Goal: Communication & Community: Ask a question

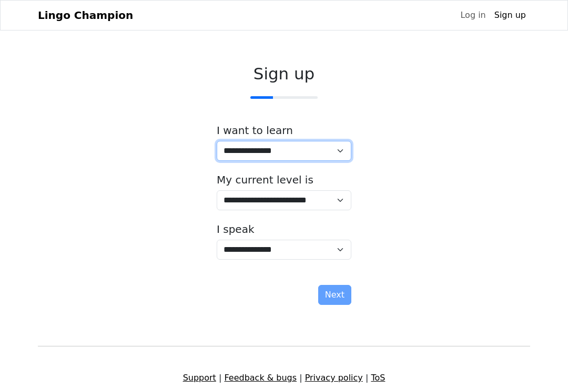
click at [341, 158] on select "**********" at bounding box center [284, 151] width 135 height 20
select select "**"
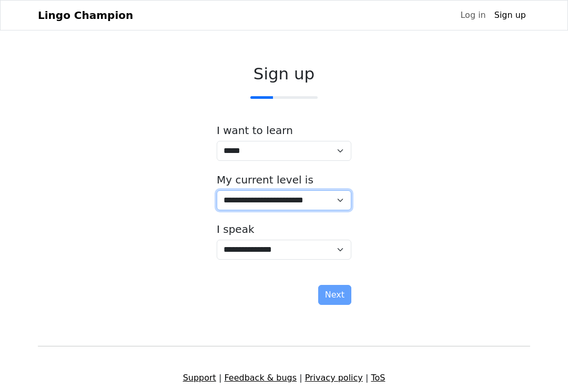
click at [335, 198] on select "**********" at bounding box center [284, 200] width 135 height 20
select select "*"
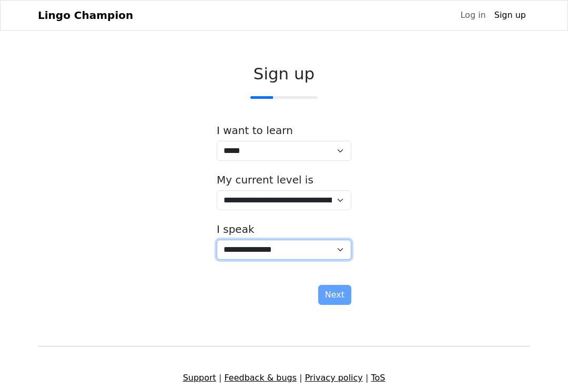
click at [342, 252] on select "**********" at bounding box center [284, 250] width 135 height 20
select select "**"
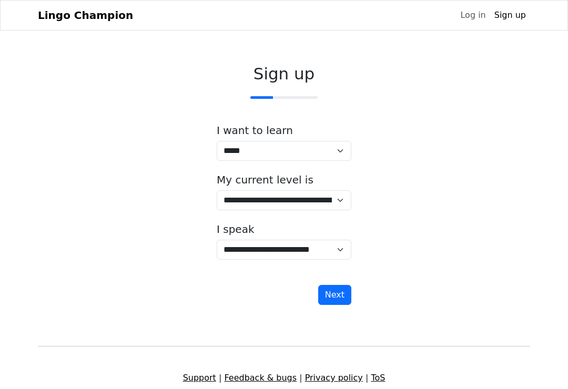
click at [323, 296] on button "Next" at bounding box center [334, 295] width 33 height 20
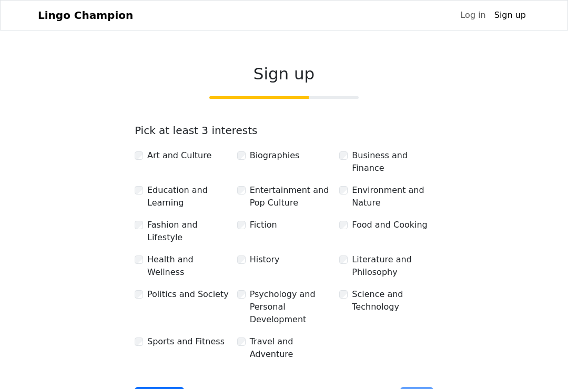
click at [348, 186] on div "Environment and Nature" at bounding box center [386, 196] width 94 height 25
click at [349, 219] on div "Food and Cooking" at bounding box center [386, 225] width 94 height 13
click at [352, 223] on label "Food and Cooking" at bounding box center [389, 225] width 75 height 13
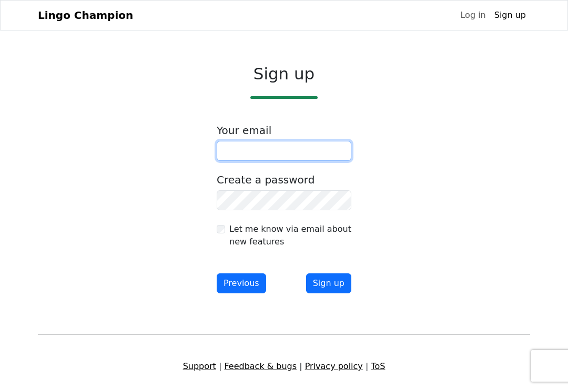
click at [336, 145] on input "email" at bounding box center [284, 151] width 135 height 20
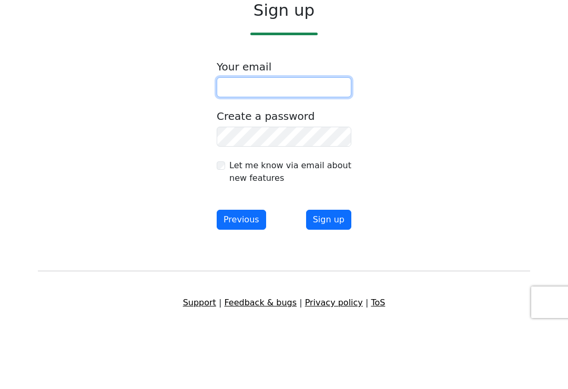
type input "**********"
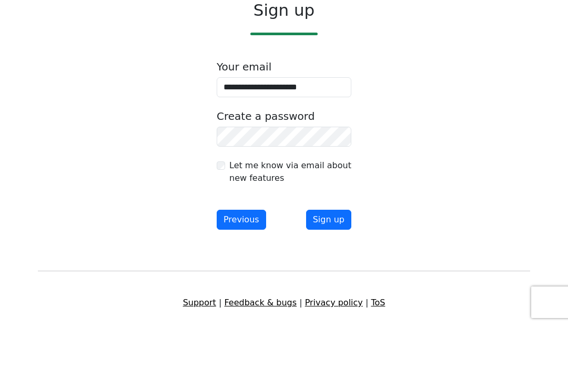
click at [335, 274] on button "Sign up" at bounding box center [328, 284] width 45 height 20
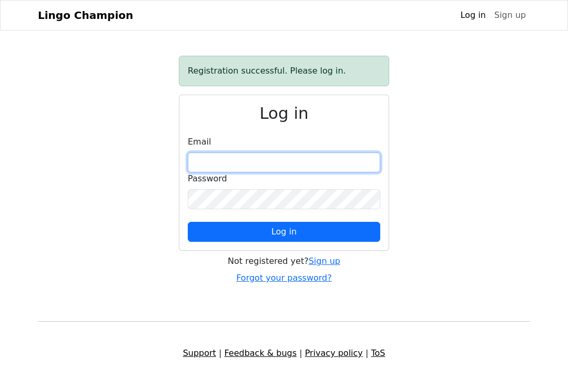
click at [330, 164] on input "email" at bounding box center [284, 163] width 193 height 20
type input "**********"
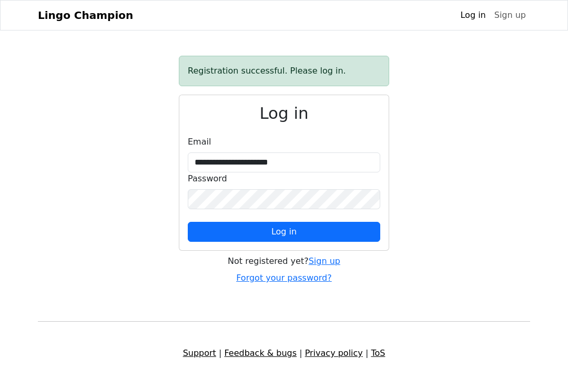
click at [284, 232] on button "Log in" at bounding box center [284, 232] width 193 height 20
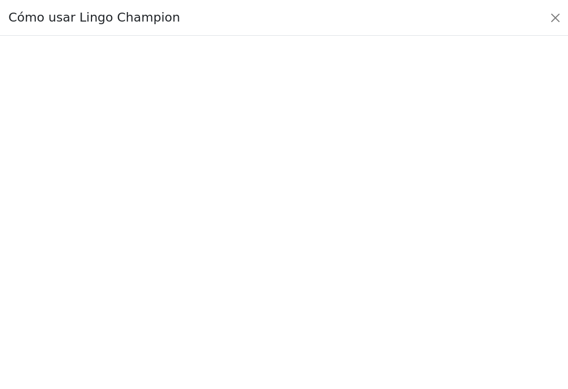
click at [559, 13] on button "Close" at bounding box center [555, 17] width 17 height 17
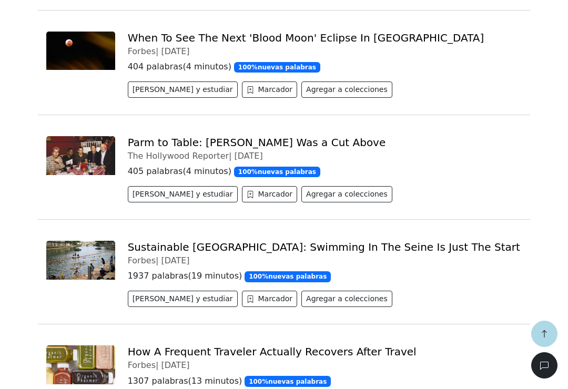
scroll to position [444, 0]
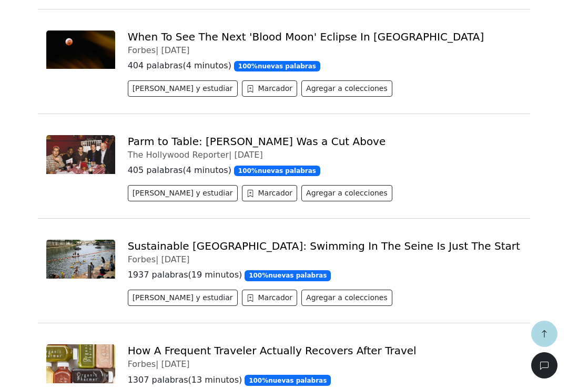
click at [165, 83] on button "[PERSON_NAME] y estudiar" at bounding box center [183, 88] width 110 height 16
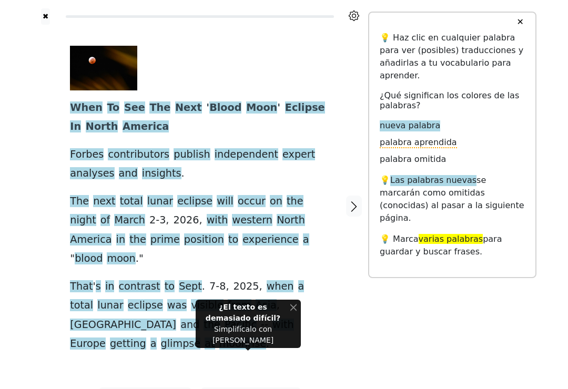
click at [28, 183] on div "✖ When To See The Next ' Blood Moon ' Eclipse In [GEOGRAPHIC_DATA][PERSON_NAME]…" at bounding box center [284, 213] width 568 height 426
click at [292, 313] on button "Close" at bounding box center [293, 307] width 6 height 11
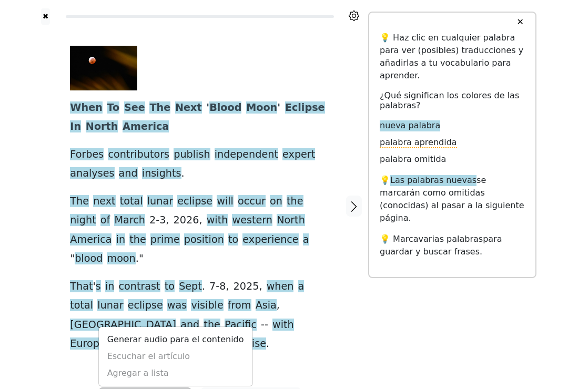
click at [176, 327] on div "Generar audio para el contenido Escuchar el artículo Agregar a lista" at bounding box center [175, 357] width 155 height 60
click at [167, 331] on link "Generar audio para el contenido" at bounding box center [176, 339] width 154 height 17
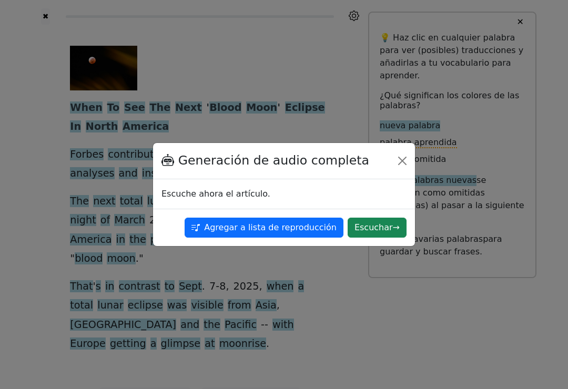
click at [378, 231] on button "Escuchar →" at bounding box center [377, 228] width 59 height 20
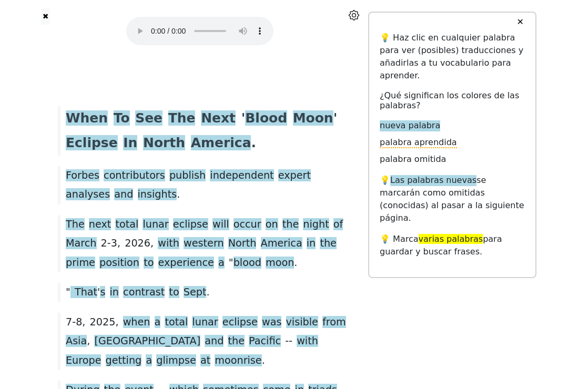
click at [133, 23] on audio at bounding box center [199, 31] width 147 height 28
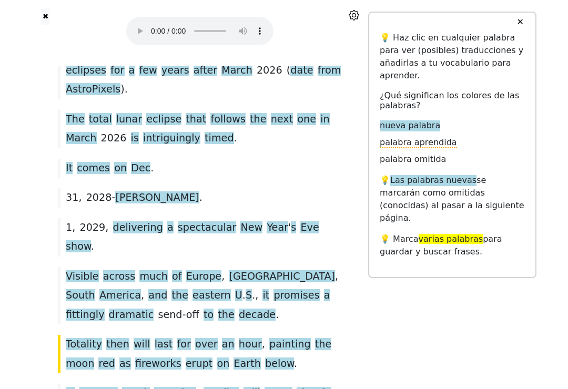
scroll to position [1033, 0]
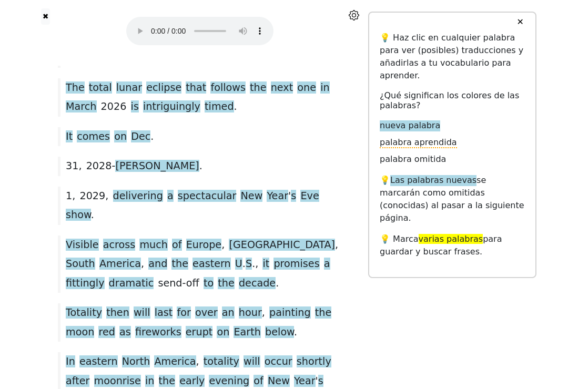
click at [45, 15] on button "✖" at bounding box center [45, 16] width 9 height 16
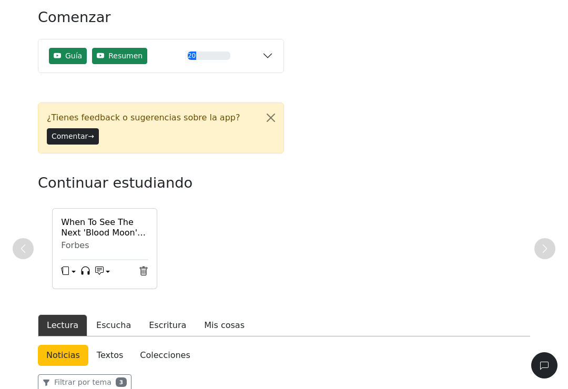
scroll to position [56, 0]
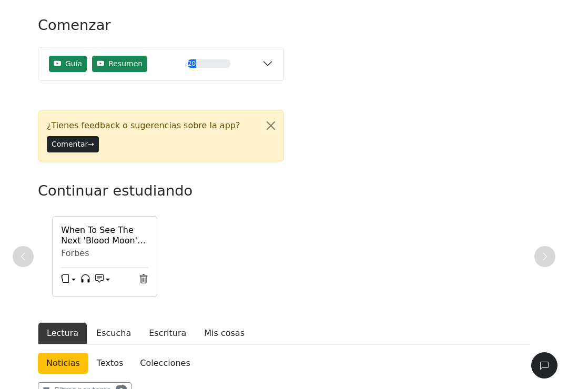
click at [115, 235] on h6 "When To See The Next 'Blood Moon' Eclipse In [GEOGRAPHIC_DATA]" at bounding box center [104, 235] width 87 height 20
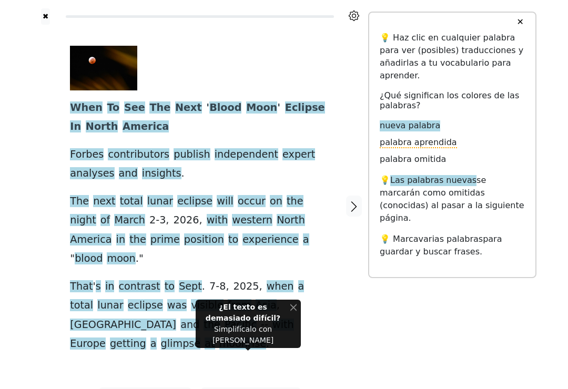
click at [93, 145] on div "When To See The Next ' Blood Moon ' Eclipse In [GEOGRAPHIC_DATA][PERSON_NAME] c…" at bounding box center [199, 200] width 259 height 308
click at [88, 155] on span "Forbes" at bounding box center [87, 154] width 34 height 13
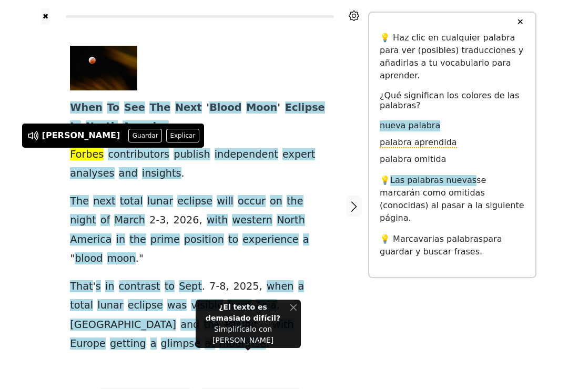
click at [166, 135] on button "Explicar" at bounding box center [182, 136] width 33 height 14
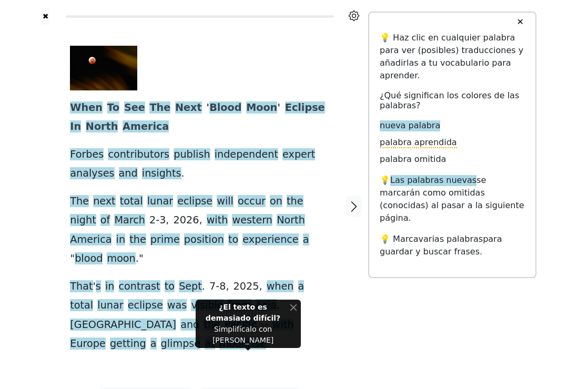
click at [295, 312] on div "¿El texto es demasiado difícil? Simplifícalo con IA" at bounding box center [248, 324] width 105 height 48
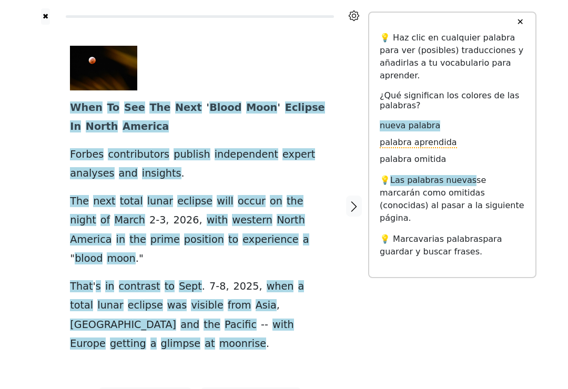
click at [255, 338] on span "moonrise" at bounding box center [242, 344] width 47 height 13
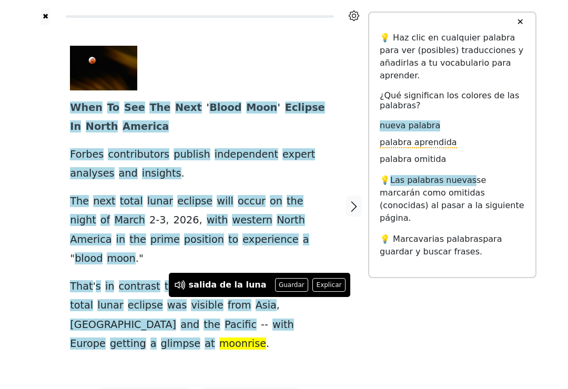
click at [284, 285] on button "Guardar" at bounding box center [292, 285] width 34 height 14
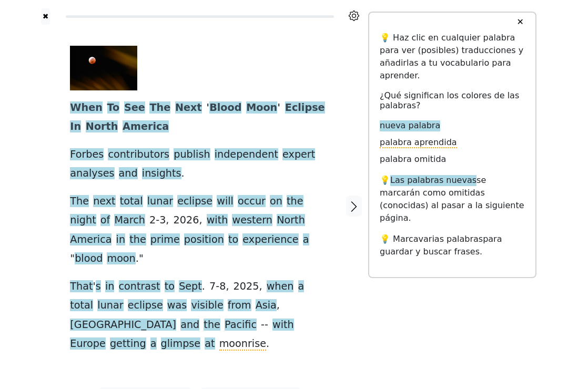
click at [201, 338] on span "glimpse" at bounding box center [181, 344] width 40 height 13
click at [350, 200] on icon "button" at bounding box center [354, 206] width 13 height 13
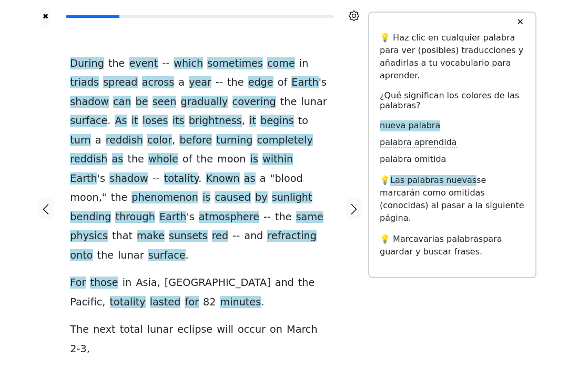
click at [46, 203] on icon "button" at bounding box center [45, 209] width 13 height 13
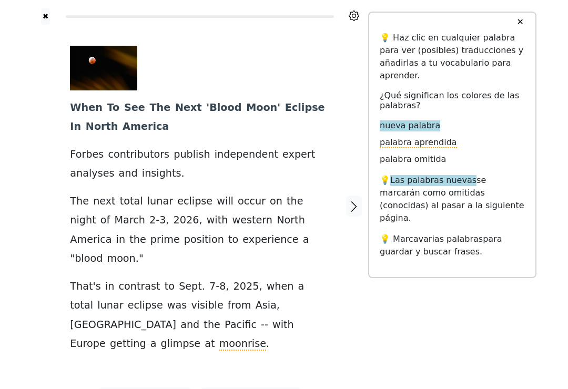
click at [198, 338] on span "glimpse" at bounding box center [181, 344] width 40 height 13
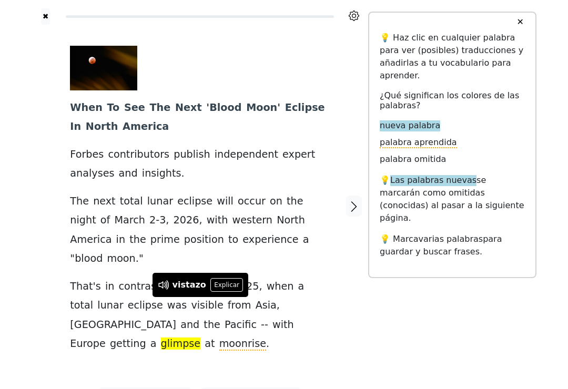
click at [227, 283] on button "Explicar" at bounding box center [226, 285] width 33 height 14
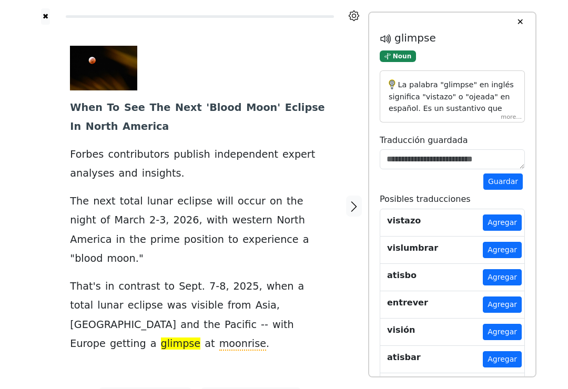
click at [507, 183] on button "Guardar" at bounding box center [502, 182] width 39 height 16
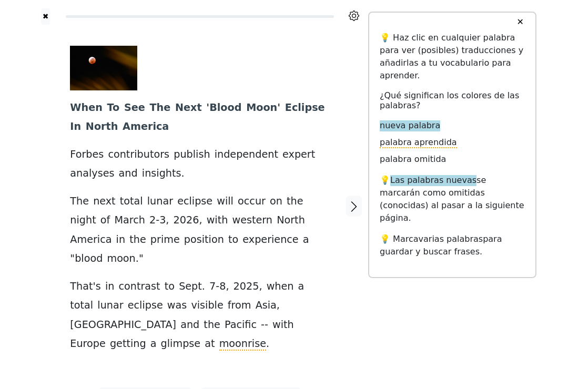
click at [201, 338] on span "glimpse" at bounding box center [181, 344] width 40 height 13
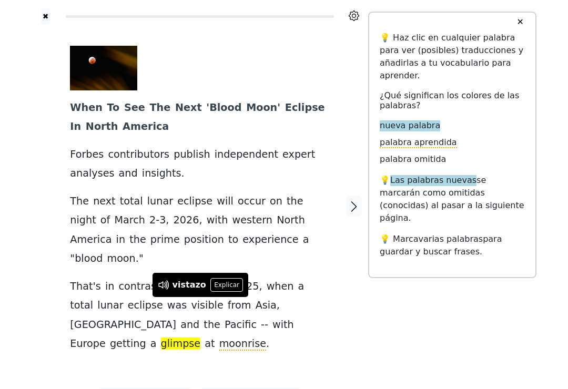
click at [356, 200] on icon "button" at bounding box center [354, 206] width 13 height 13
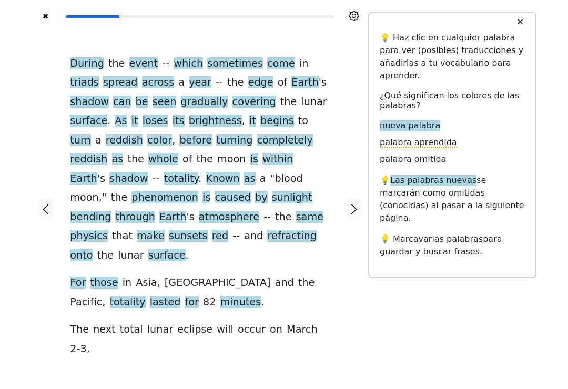
click at [99, 76] on span "triads" at bounding box center [84, 82] width 29 height 13
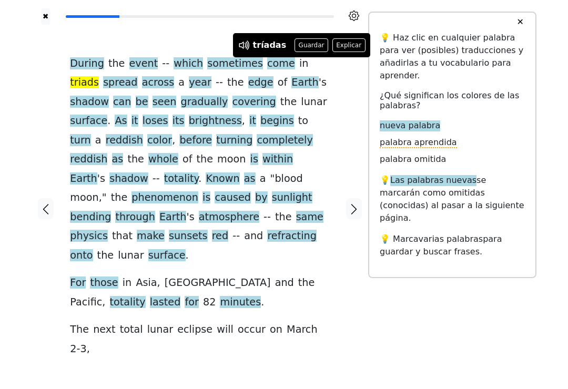
click at [305, 38] on button "Guardar" at bounding box center [312, 45] width 34 height 14
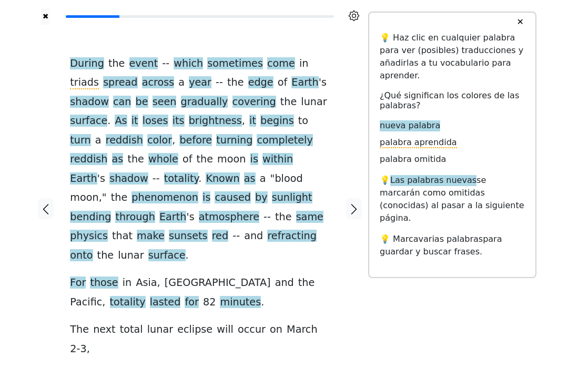
click at [103, 83] on span "spread" at bounding box center [120, 82] width 34 height 13
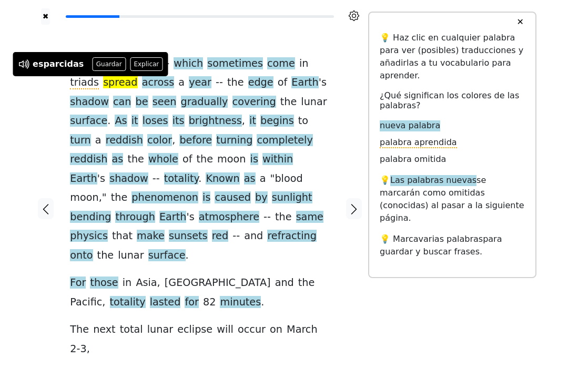
click at [105, 58] on button "Guardar" at bounding box center [109, 64] width 34 height 14
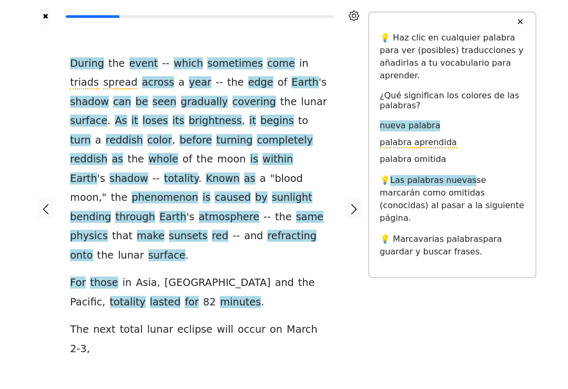
click at [143, 134] on span "reddish" at bounding box center [124, 140] width 37 height 13
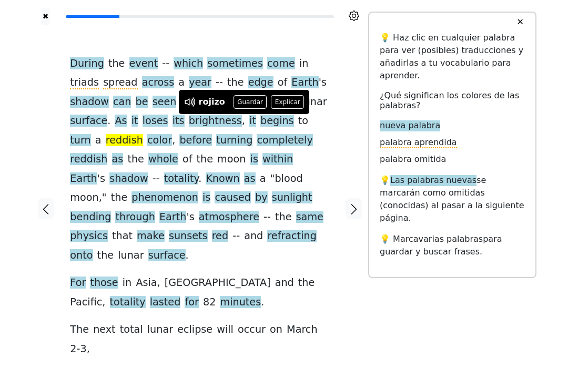
click at [241, 99] on button "Guardar" at bounding box center [251, 102] width 34 height 14
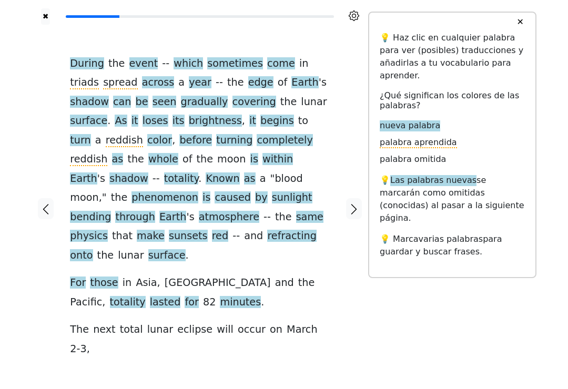
click at [272, 191] on span "sunlight" at bounding box center [292, 197] width 41 height 13
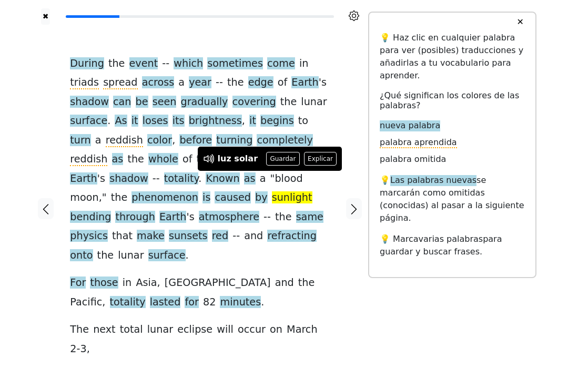
click at [277, 154] on button "Guardar" at bounding box center [283, 159] width 34 height 14
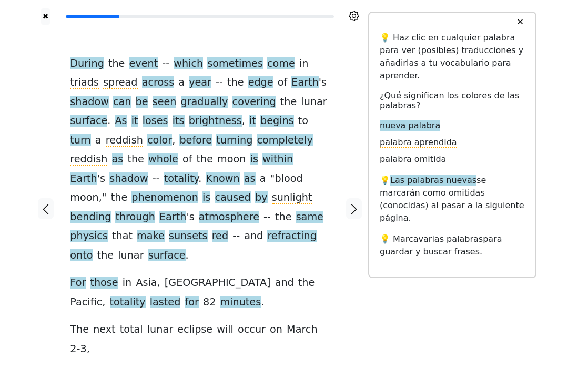
click at [111, 211] on span "bending" at bounding box center [90, 217] width 41 height 13
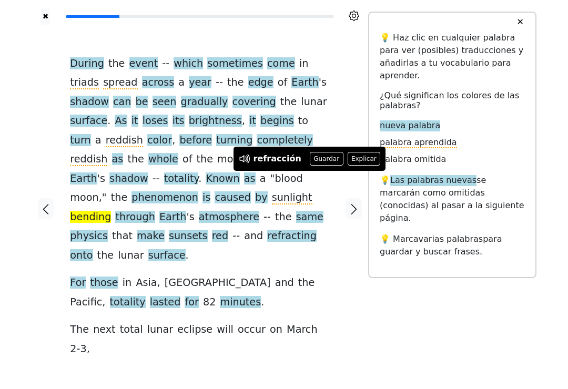
click at [321, 159] on button "Guardar" at bounding box center [327, 159] width 34 height 14
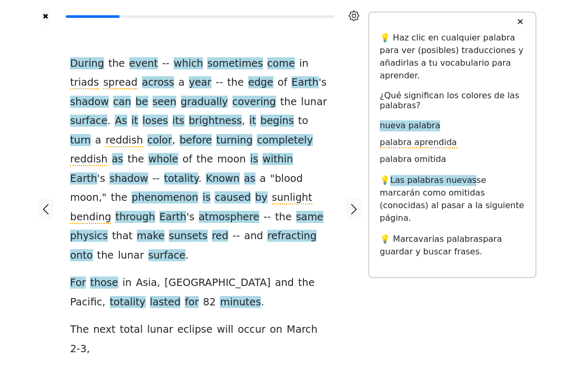
click at [111, 211] on span "bending" at bounding box center [90, 217] width 41 height 13
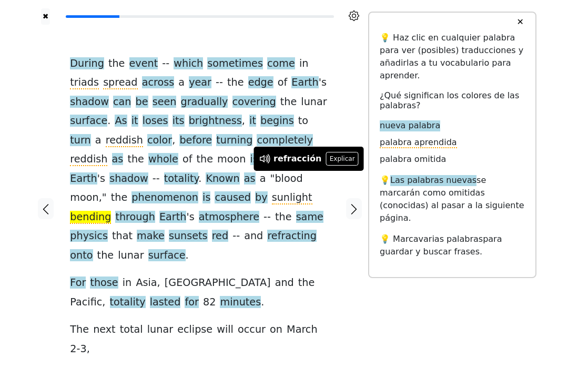
click at [339, 156] on button "Explicar" at bounding box center [342, 159] width 33 height 14
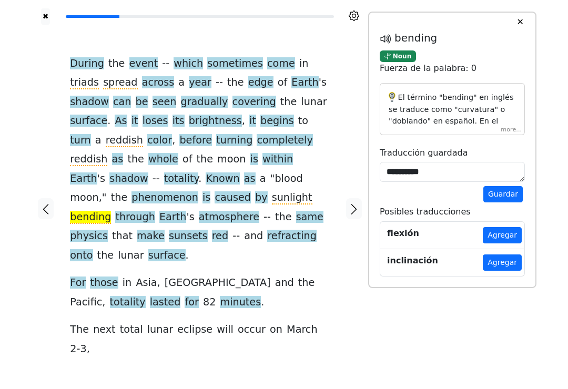
click at [169, 230] on span "sunsets" at bounding box center [188, 236] width 39 height 13
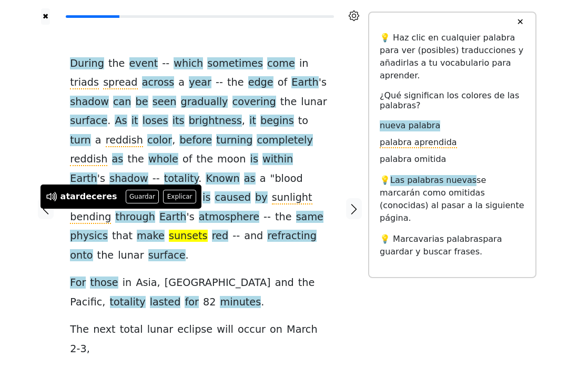
click at [128, 191] on button "Guardar" at bounding box center [143, 197] width 34 height 14
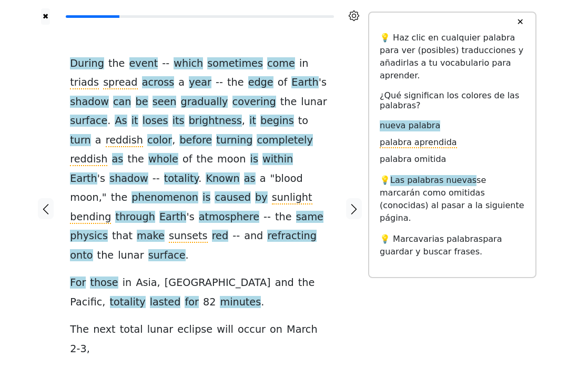
click at [169, 230] on span "sunsets" at bounding box center [188, 236] width 39 height 13
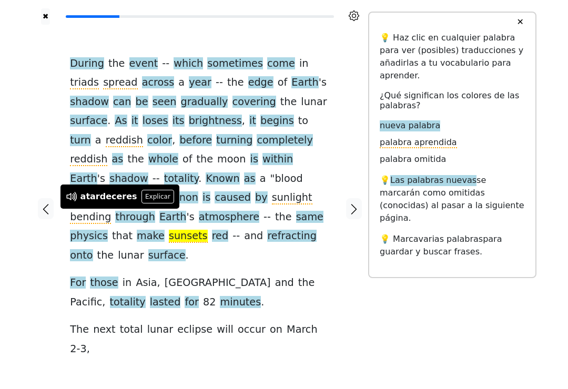
click at [146, 191] on button "Explicar" at bounding box center [157, 197] width 33 height 14
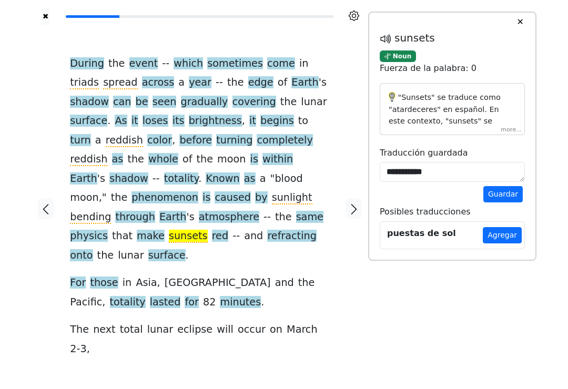
click at [510, 128] on div ""Sunsets" se traduce como "atardeceres" en español. En este contexto, "sunsets"…" at bounding box center [452, 109] width 145 height 52
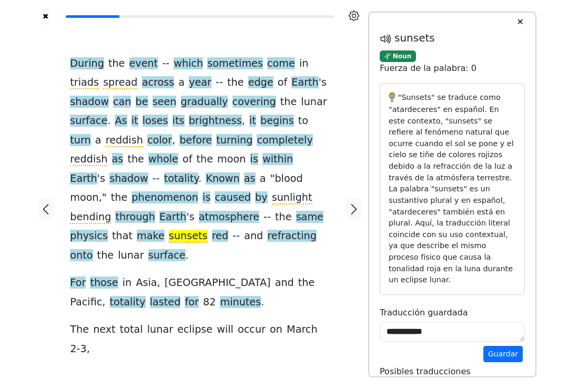
click at [93, 249] on span "onto" at bounding box center [81, 255] width 23 height 13
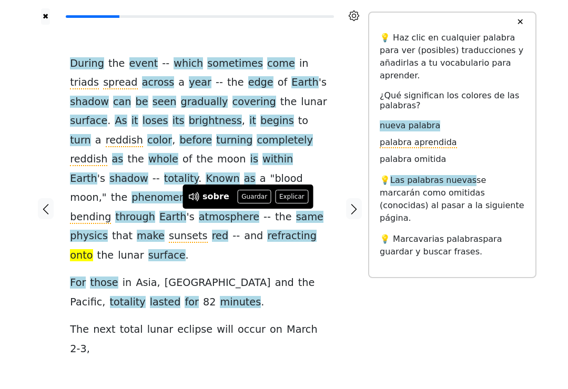
click at [248, 191] on button "Guardar" at bounding box center [255, 197] width 34 height 14
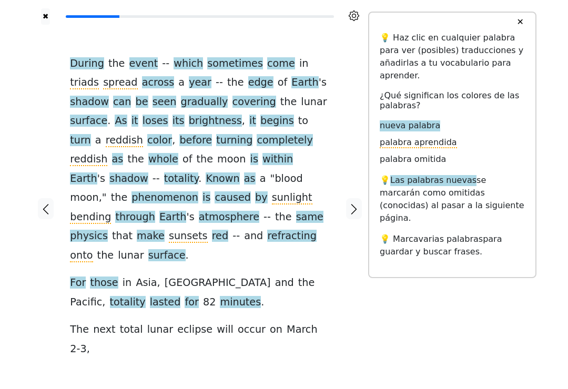
click at [93, 249] on span "onto" at bounding box center [81, 255] width 23 height 13
click at [272, 191] on span "sunlight" at bounding box center [292, 197] width 41 height 13
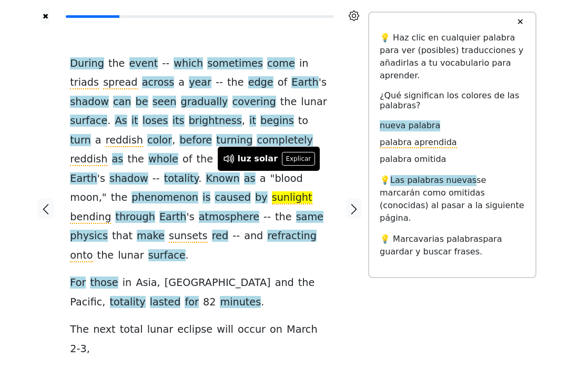
click at [93, 249] on span "onto" at bounding box center [81, 255] width 23 height 13
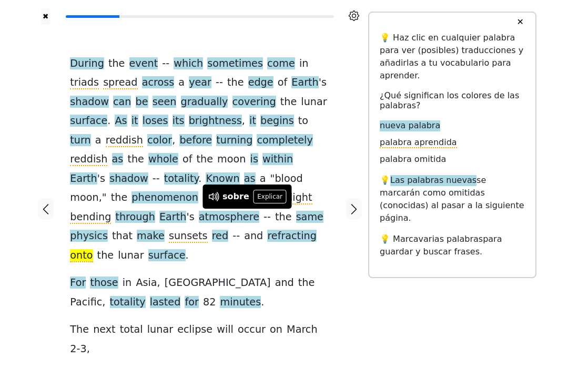
click at [262, 196] on button "Explicar" at bounding box center [270, 197] width 33 height 14
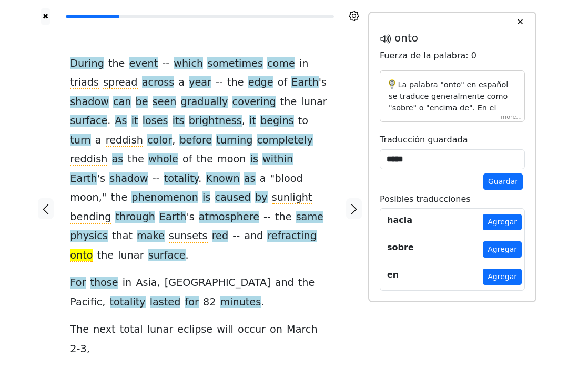
click at [513, 115] on div "La palabra "onto" en español se traduce generalmente como "sobre" o "encima de"…" at bounding box center [452, 96] width 145 height 52
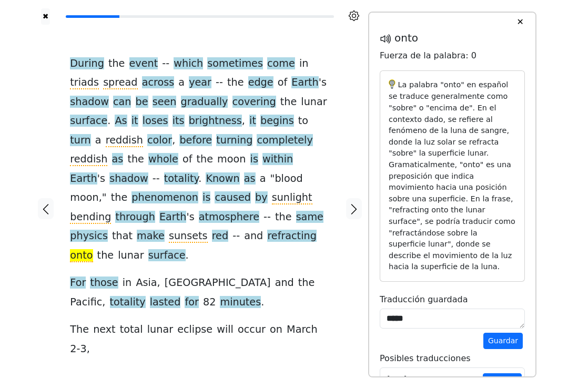
click at [92, 277] on span "those" at bounding box center [104, 283] width 28 height 13
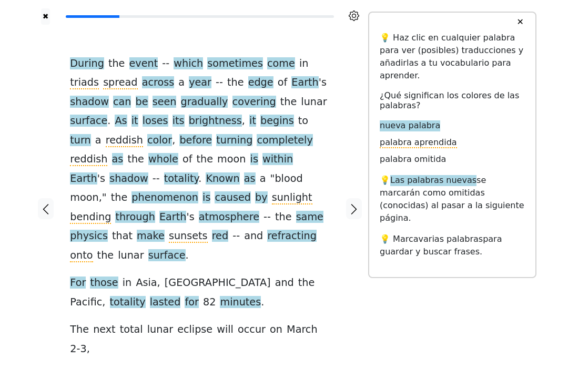
click at [150, 296] on span "lasted" at bounding box center [165, 302] width 31 height 13
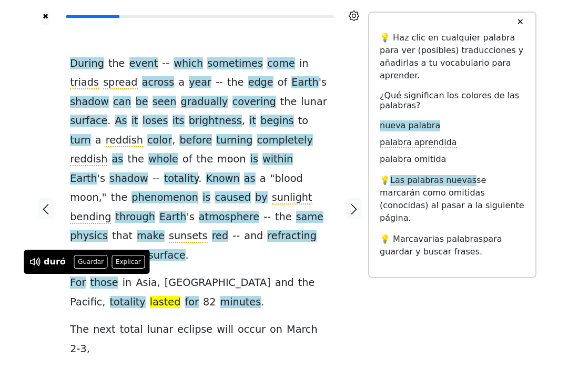
click at [88, 262] on button "Guardar" at bounding box center [91, 262] width 34 height 14
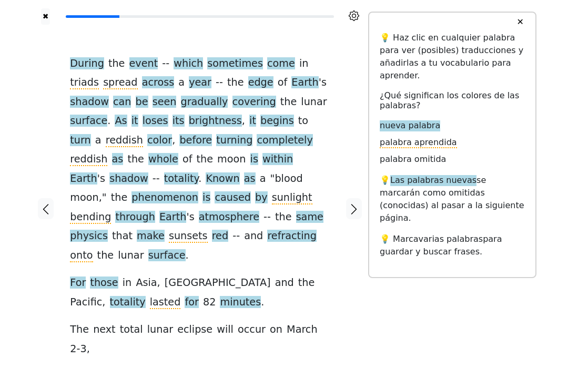
click at [350, 203] on icon "button" at bounding box center [354, 209] width 13 height 13
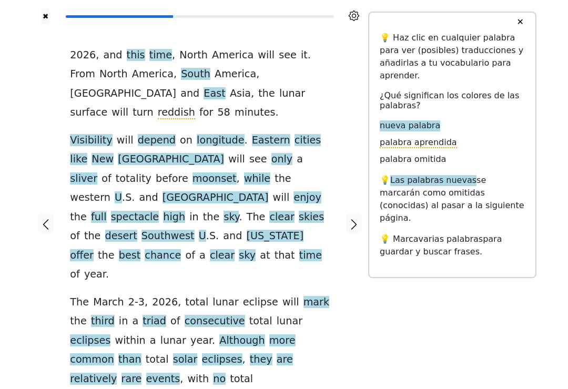
click at [252, 134] on span "Eastern" at bounding box center [271, 140] width 38 height 13
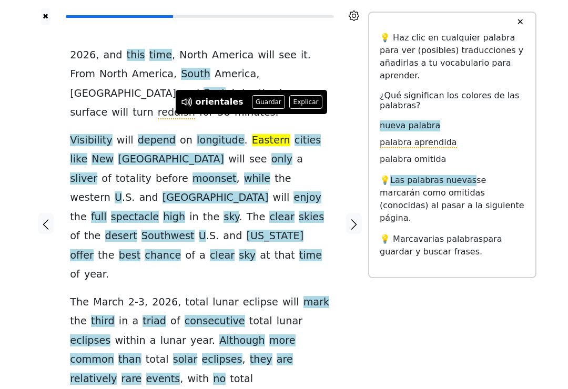
click at [258, 96] on button "Guardar" at bounding box center [269, 102] width 34 height 14
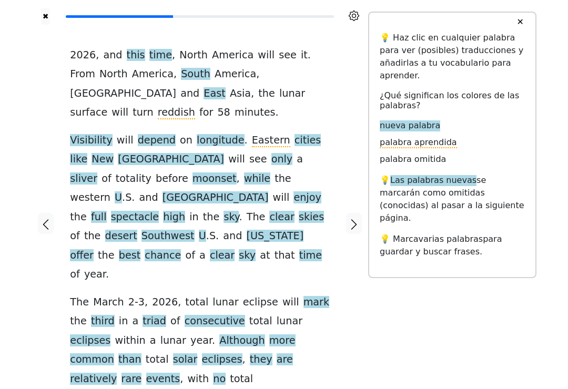
click at [252, 134] on span "Eastern" at bounding box center [271, 140] width 38 height 13
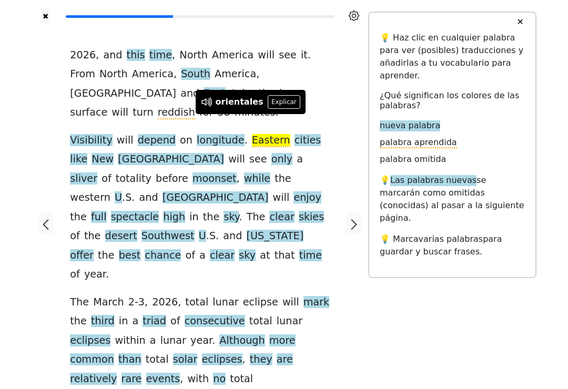
click at [277, 98] on button "Explicar" at bounding box center [284, 102] width 33 height 14
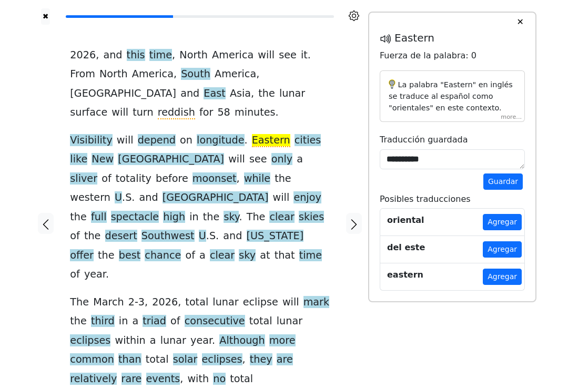
click at [507, 115] on div "La palabra "Eastern" en inglés se traduce al español como "orientales" en este …" at bounding box center [452, 96] width 145 height 52
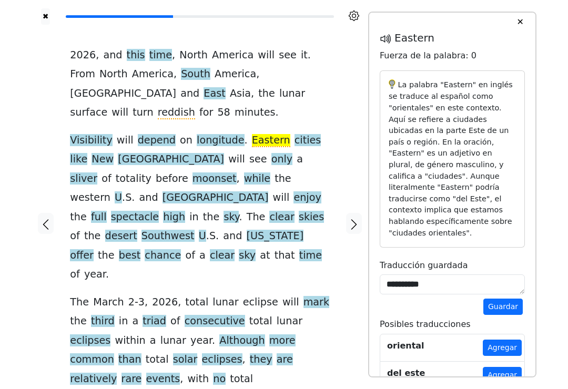
click at [193, 173] on span "moonset" at bounding box center [215, 179] width 44 height 13
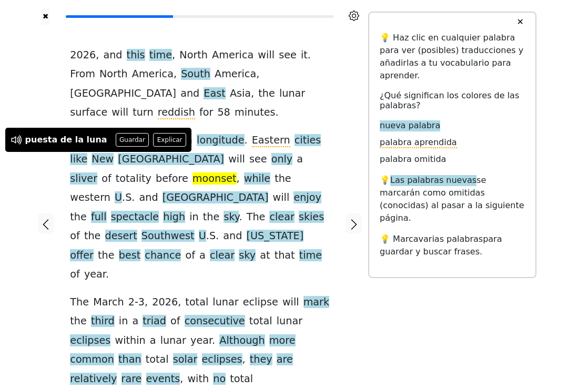
click at [124, 142] on button "Guardar" at bounding box center [133, 140] width 34 height 14
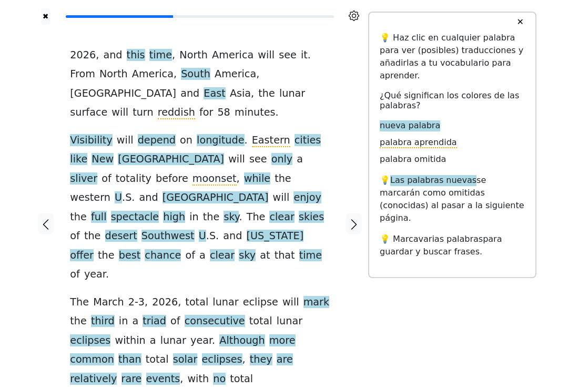
click at [193, 173] on span "moonset" at bounding box center [215, 179] width 44 height 13
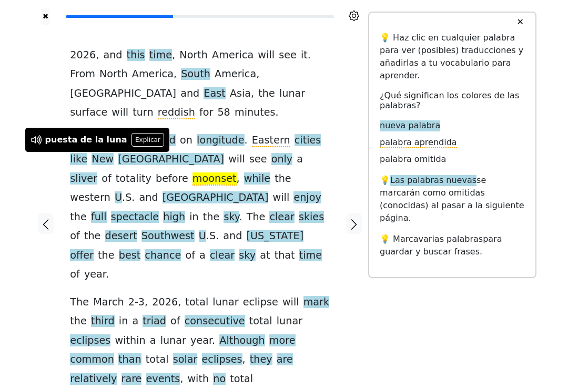
click at [133, 138] on button "Explicar" at bounding box center [147, 140] width 33 height 14
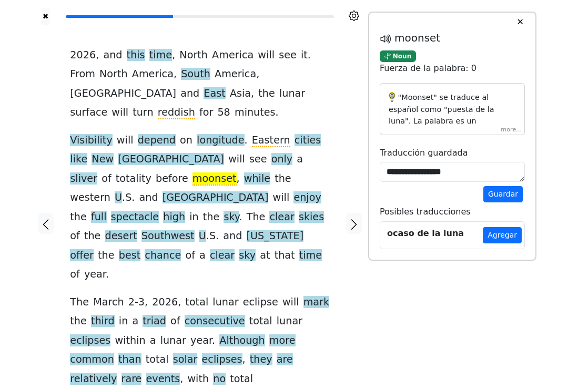
click at [511, 129] on div ""Moonset" se traduce al español como "puesta de la luna". La palabra es un sust…" at bounding box center [452, 109] width 145 height 52
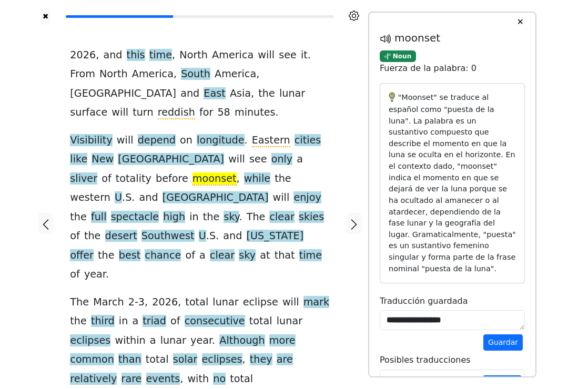
click at [356, 213] on button "button" at bounding box center [354, 223] width 16 height 21
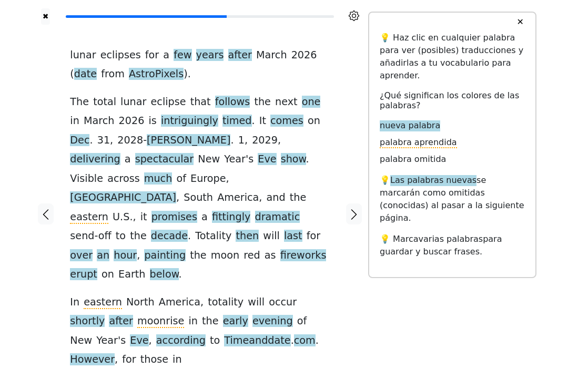
click at [168, 119] on span "intriguingly" at bounding box center [189, 121] width 57 height 13
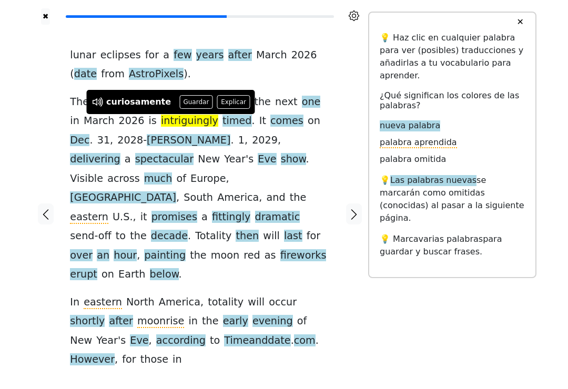
click at [186, 100] on button "Guardar" at bounding box center [196, 102] width 34 height 14
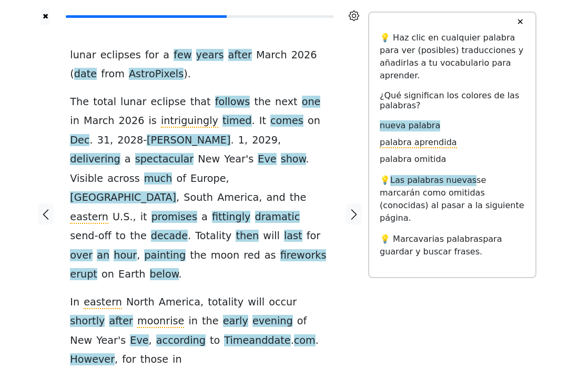
click at [166, 124] on span "intriguingly" at bounding box center [189, 121] width 57 height 13
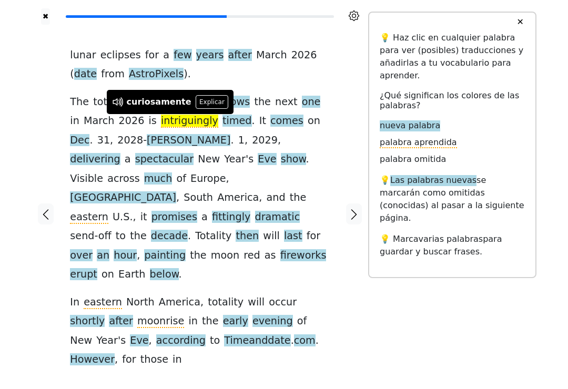
click at [204, 102] on button "Explicar" at bounding box center [212, 102] width 33 height 14
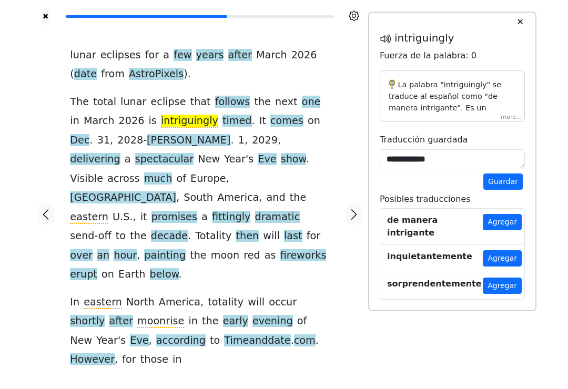
click at [509, 116] on div "La palabra "intriguingly" se traduce al español como "de manera intrigante". Es…" at bounding box center [452, 96] width 145 height 52
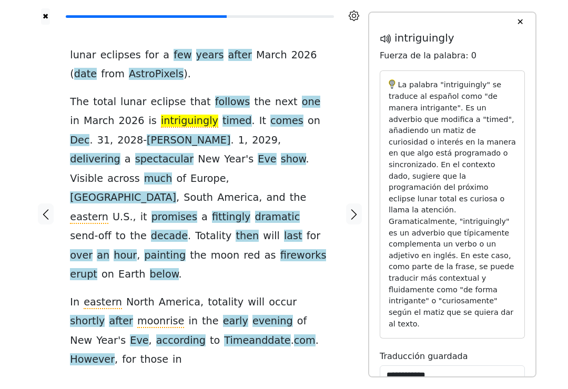
click at [120, 153] on span "delivering" at bounding box center [95, 159] width 50 height 13
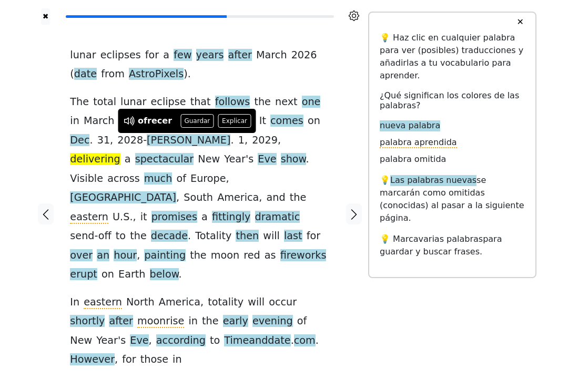
click at [193, 120] on button "Guardar" at bounding box center [197, 121] width 34 height 14
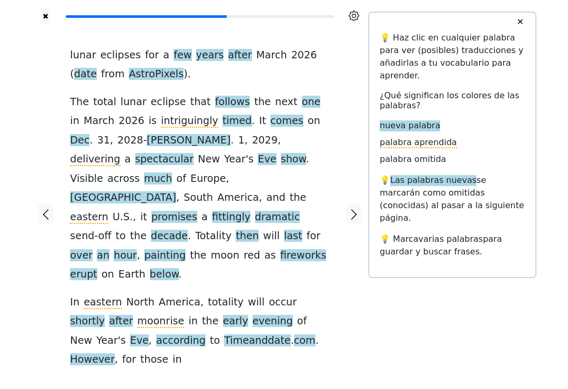
click at [120, 153] on span "delivering" at bounding box center [95, 159] width 50 height 13
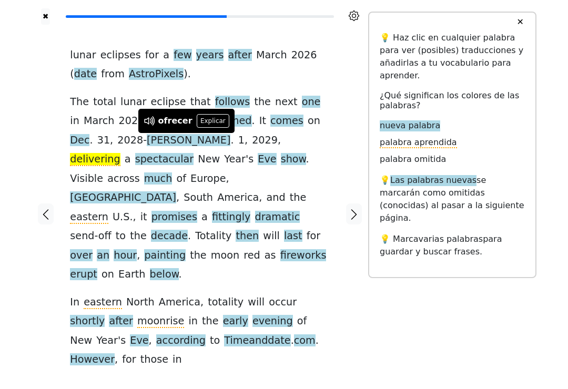
click at [209, 122] on button "Explicar" at bounding box center [213, 121] width 33 height 14
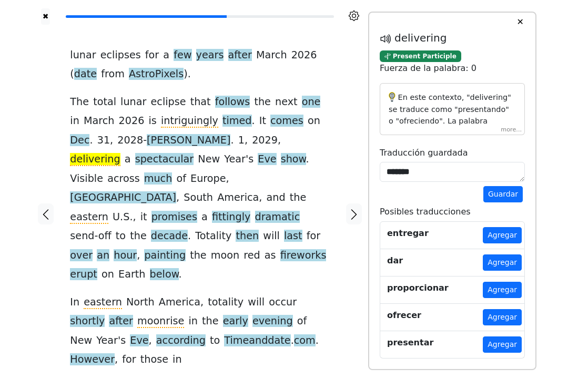
click at [509, 129] on div "En este contexto, "delivering" se traduce como "presentando" o "ofreciendo". La…" at bounding box center [452, 109] width 145 height 52
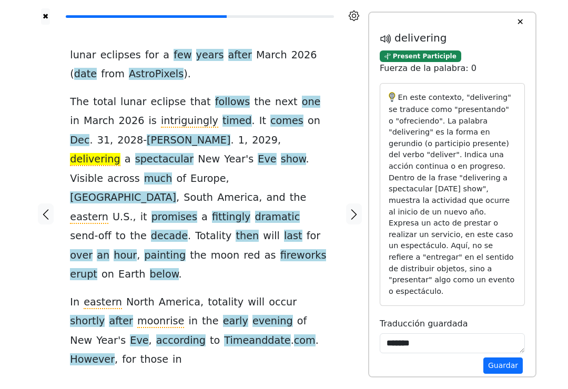
click at [140, 173] on span "across" at bounding box center [123, 179] width 33 height 13
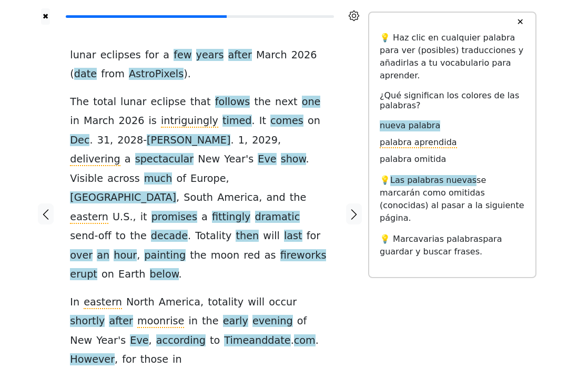
click at [251, 211] on span "fittingly" at bounding box center [231, 217] width 39 height 13
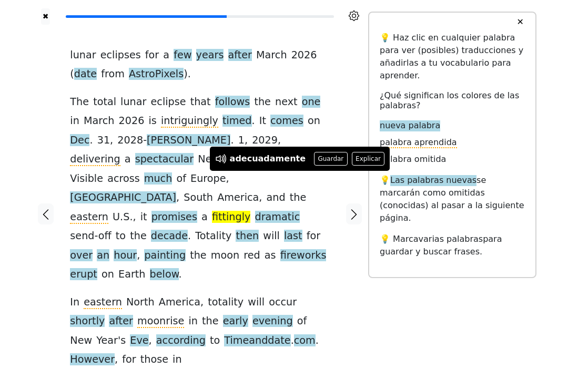
click at [320, 154] on button "Guardar" at bounding box center [331, 159] width 34 height 14
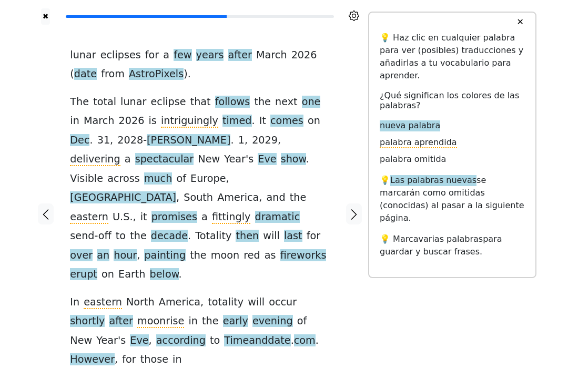
click at [251, 211] on span "fittingly" at bounding box center [231, 217] width 39 height 13
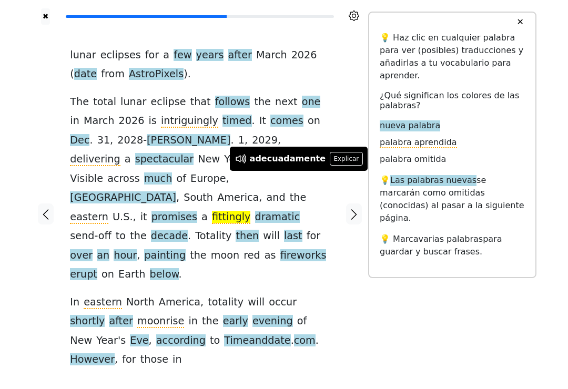
click at [339, 155] on button "Explicar" at bounding box center [346, 159] width 33 height 14
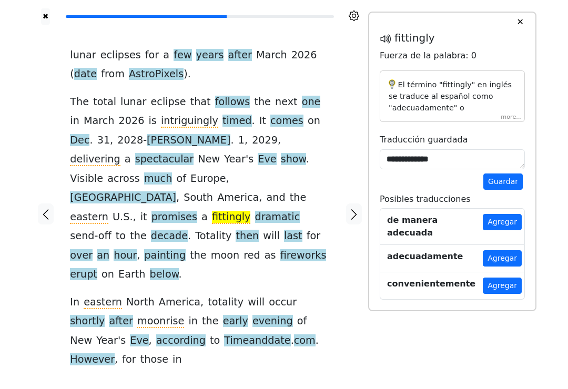
click at [509, 122] on div "El término "fittingly" en inglés se traduce al español como "adecuadamente" o "…" at bounding box center [452, 96] width 145 height 52
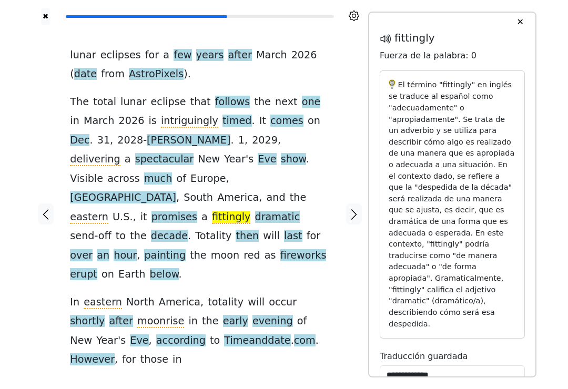
click at [291, 249] on span "fireworks" at bounding box center [303, 255] width 46 height 13
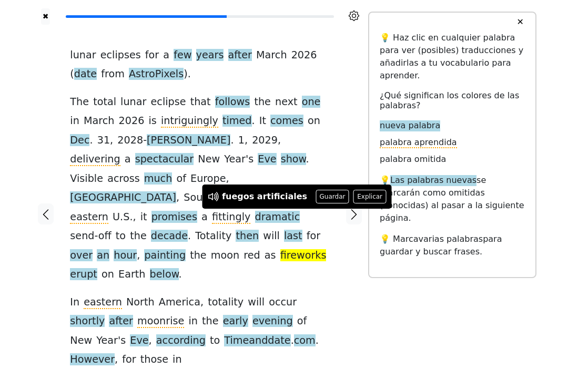
click at [326, 195] on button "Guardar" at bounding box center [333, 197] width 34 height 14
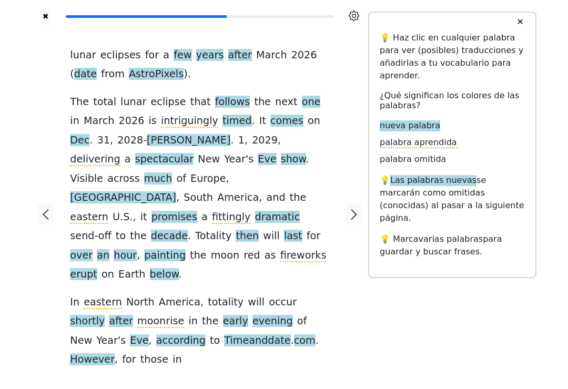
click at [300, 249] on span "fireworks" at bounding box center [303, 255] width 46 height 13
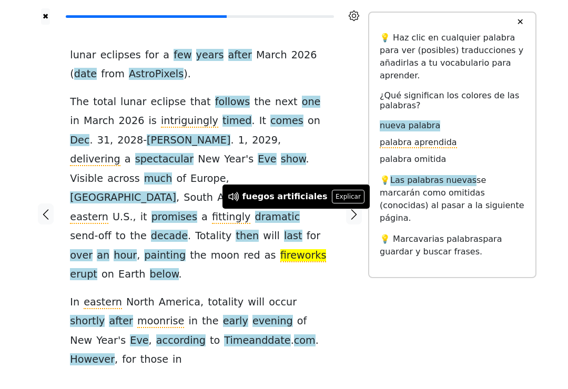
click at [338, 199] on button "Explicar" at bounding box center [348, 197] width 33 height 14
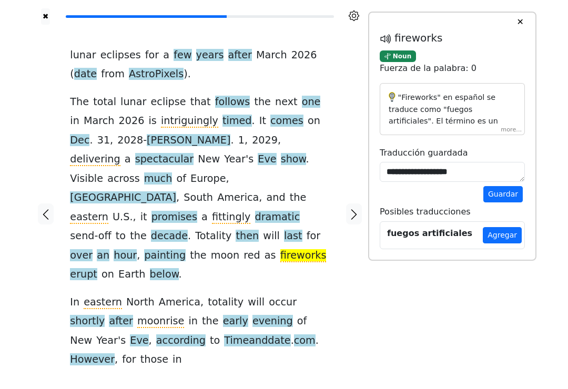
click at [512, 133] on div ""Fireworks" en español se traduce como "fuegos artificiales". El término es un …" at bounding box center [452, 109] width 145 height 52
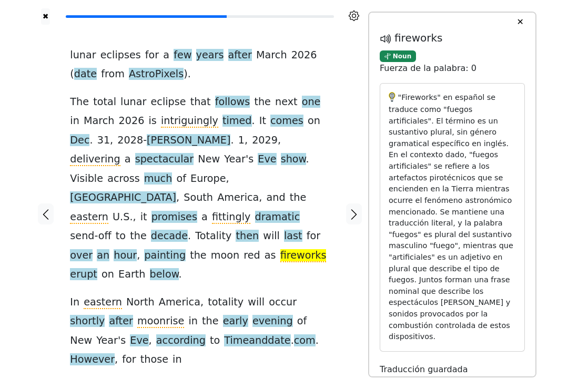
click at [87, 268] on span "erupt" at bounding box center [83, 274] width 27 height 13
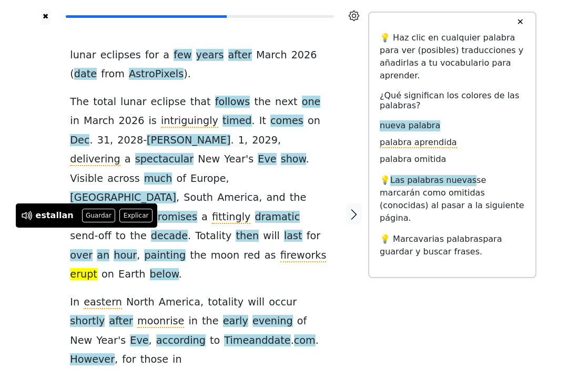
click at [93, 218] on button "Guardar" at bounding box center [99, 216] width 34 height 14
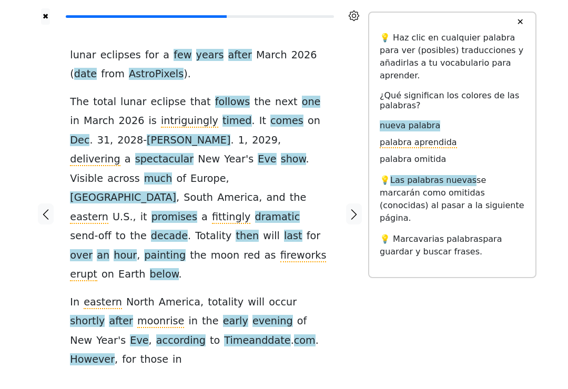
click at [78, 268] on span "erupt" at bounding box center [83, 274] width 27 height 13
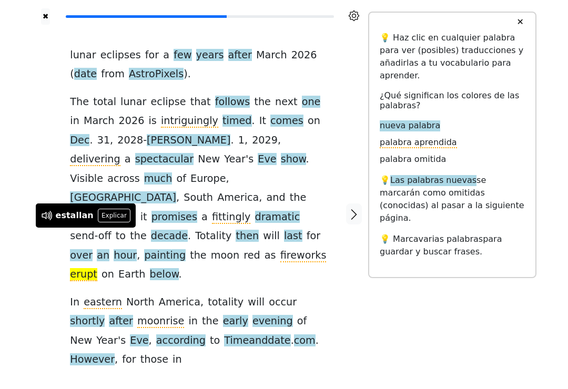
click at [107, 217] on button "Explicar" at bounding box center [114, 216] width 33 height 14
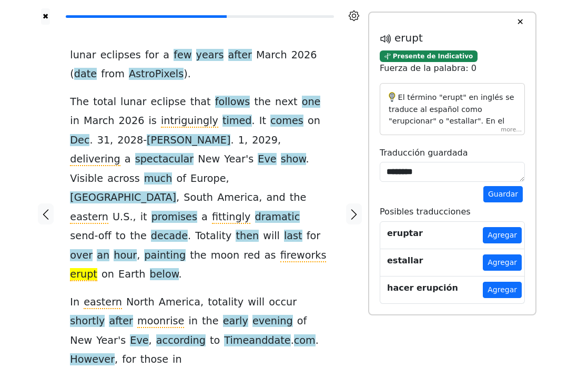
click at [509, 129] on div "El término "erupt" en inglés se traduce al español como "erupcionar" o "estalla…" at bounding box center [452, 109] width 145 height 52
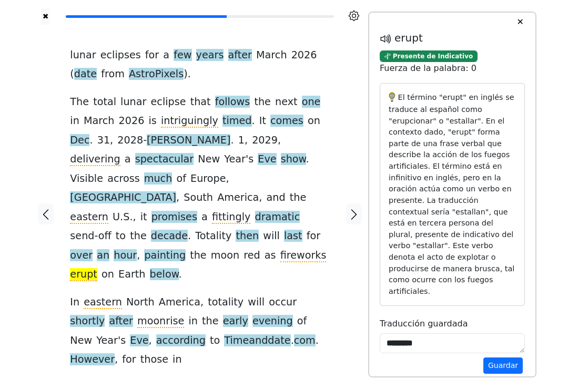
click at [356, 208] on icon "button" at bounding box center [354, 214] width 13 height 13
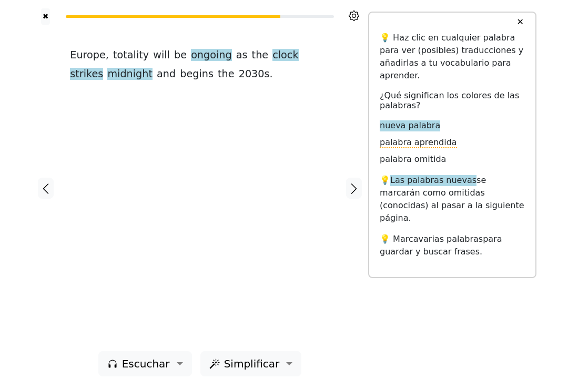
click at [194, 50] on span "ongoing" at bounding box center [211, 55] width 41 height 13
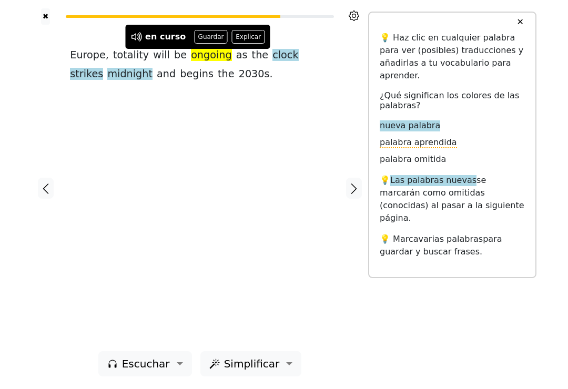
click at [253, 38] on button "Explicar" at bounding box center [248, 37] width 33 height 14
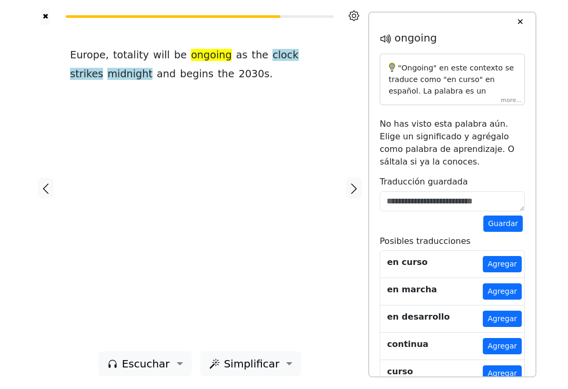
click at [507, 99] on div ""Ongoing" en este contexto se traduce como "en curso" en español. La palabra es…" at bounding box center [452, 80] width 145 height 52
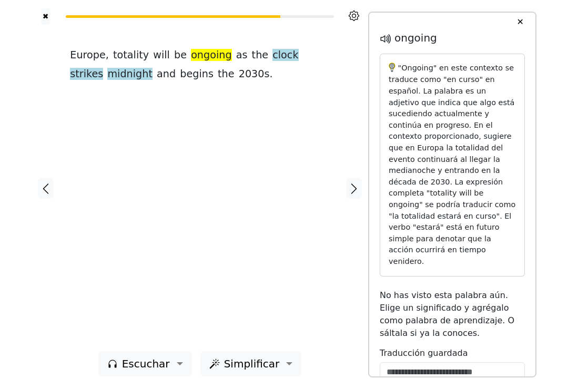
click at [103, 68] on span "strikes" at bounding box center [86, 74] width 33 height 13
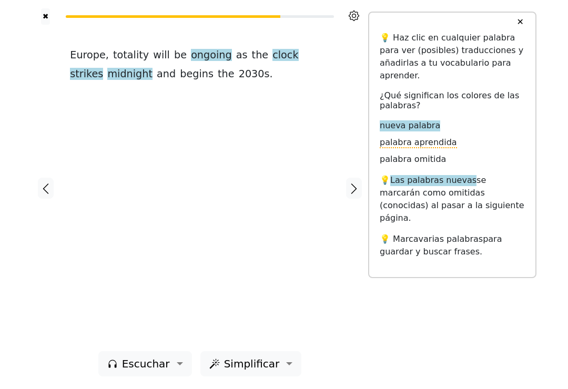
click at [107, 77] on span "midnight" at bounding box center [129, 74] width 45 height 13
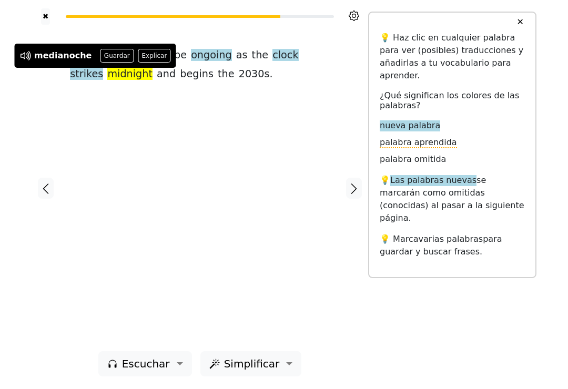
click at [103, 68] on span "strikes" at bounding box center [86, 74] width 33 height 13
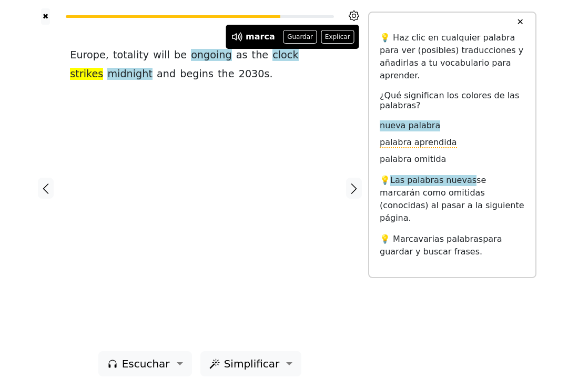
click at [335, 36] on button "Explicar" at bounding box center [337, 37] width 33 height 14
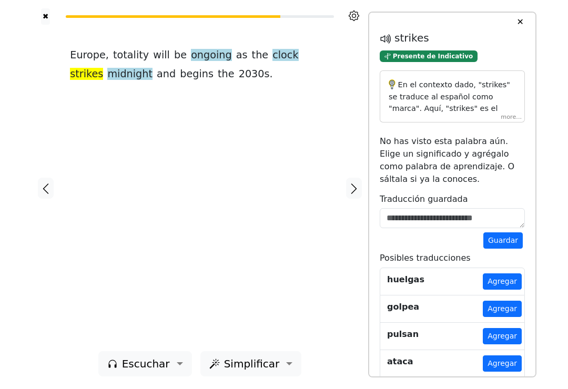
click at [506, 120] on div "En el contexto dado, "strikes" se traduce al español como "marca". Aquí, "strik…" at bounding box center [452, 96] width 145 height 52
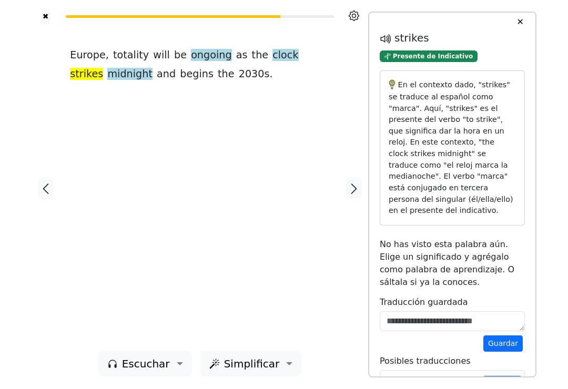
click at [103, 68] on span "strikes" at bounding box center [86, 74] width 33 height 13
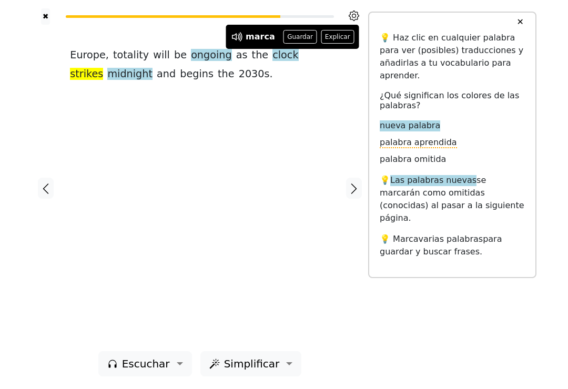
click at [290, 36] on button "Guardar" at bounding box center [301, 37] width 34 height 14
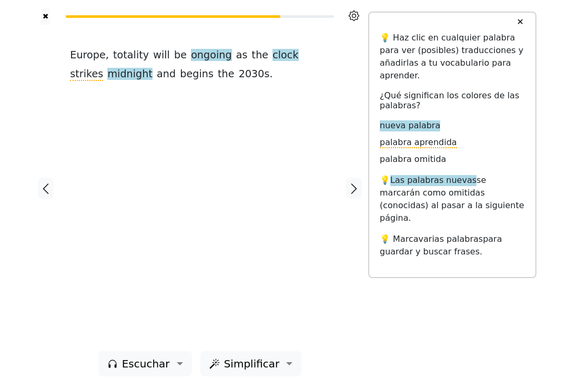
click at [107, 76] on span "midnight" at bounding box center [129, 74] width 45 height 13
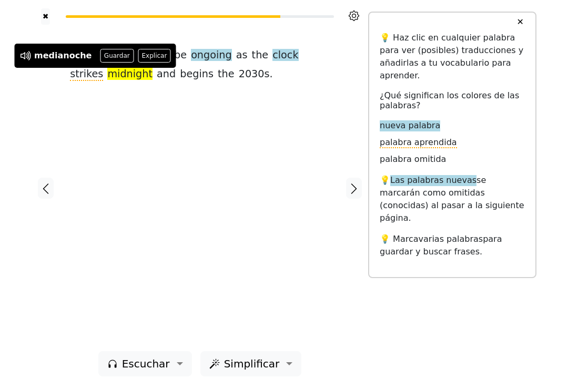
click at [105, 59] on button "Guardar" at bounding box center [117, 56] width 34 height 14
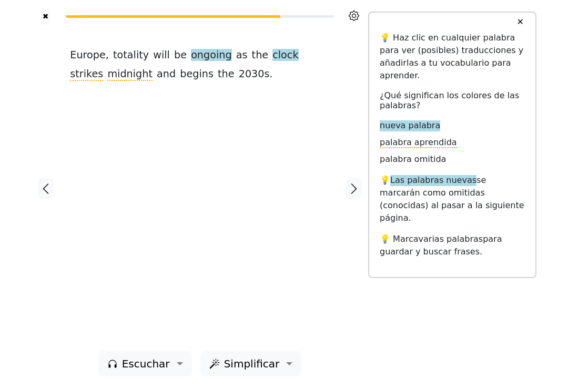
click at [361, 192] on button "button" at bounding box center [354, 188] width 16 height 21
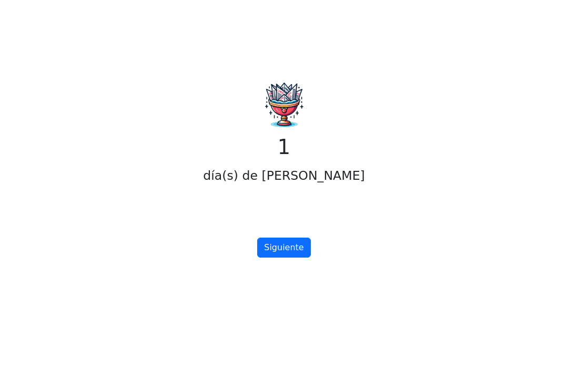
click at [292, 257] on button "Siguiente" at bounding box center [283, 248] width 53 height 20
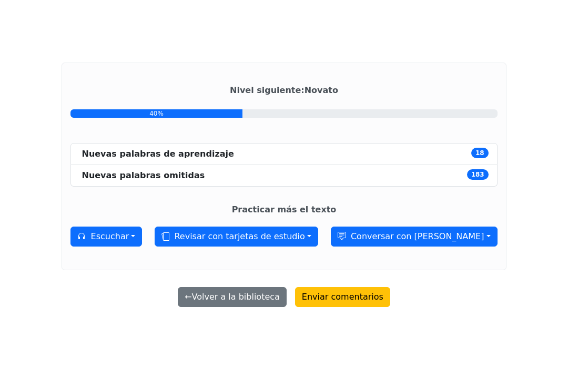
click at [318, 246] on button "Revisar con tarjetas de estudio" at bounding box center [236, 237] width 163 height 20
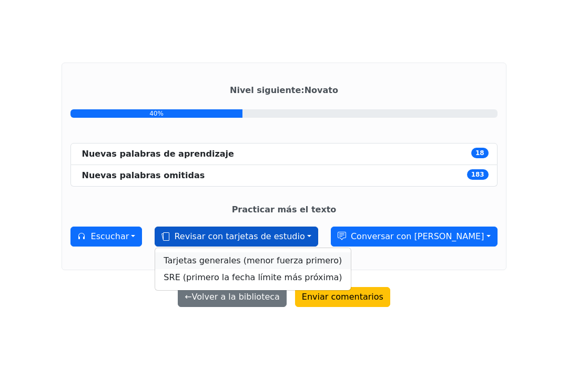
click at [321, 269] on link "Tarjetas generales (menor fuerza primero)" at bounding box center [252, 260] width 195 height 17
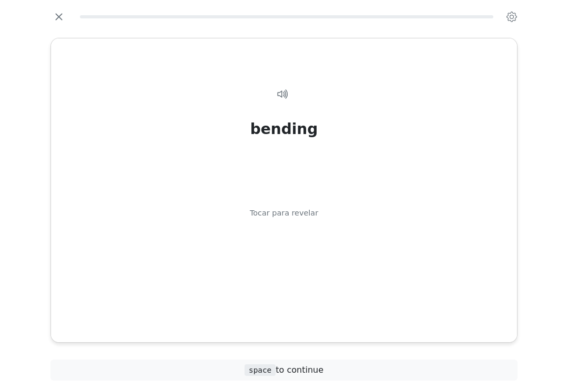
click at [284, 95] on icon at bounding box center [283, 94] width 13 height 13
click at [295, 225] on div "bending Tocar para revelar" at bounding box center [284, 206] width 441 height 272
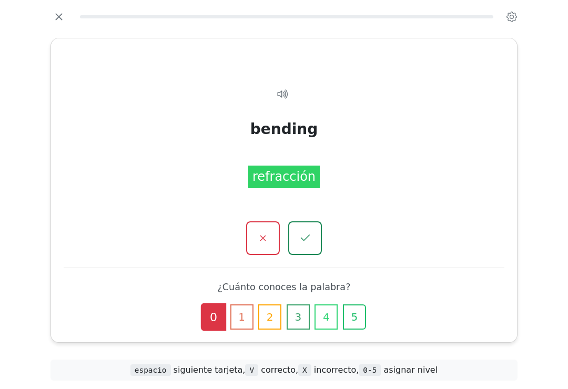
click at [210, 323] on button "0" at bounding box center [213, 317] width 25 height 28
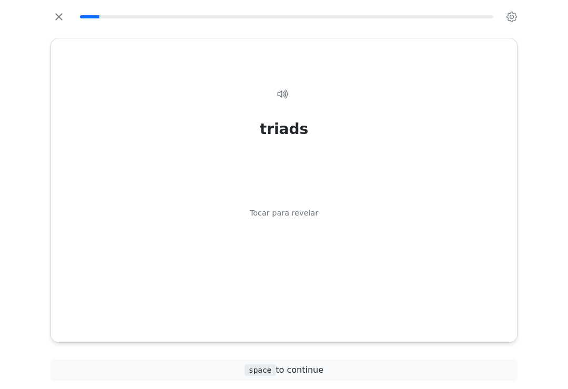
click at [307, 216] on div "Tocar para revelar" at bounding box center [284, 214] width 68 height 12
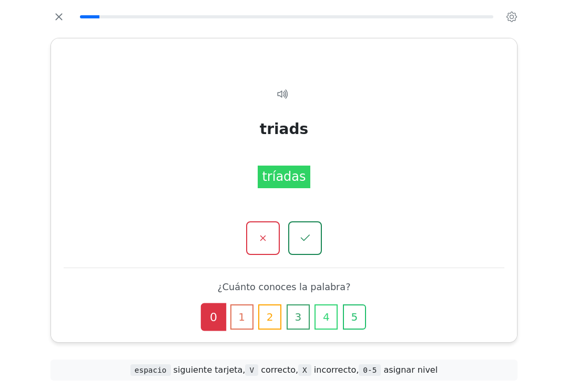
click at [307, 240] on icon "button" at bounding box center [305, 238] width 13 height 13
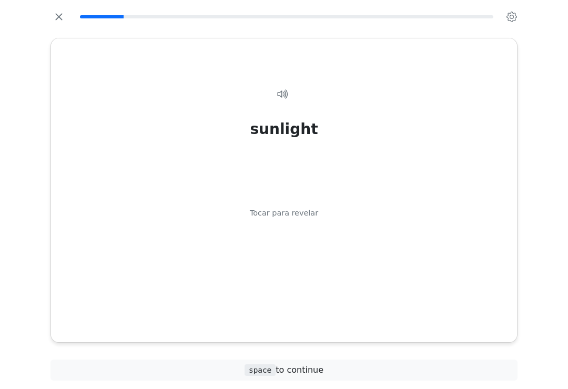
click at [300, 127] on div "sunlight" at bounding box center [284, 129] width 68 height 22
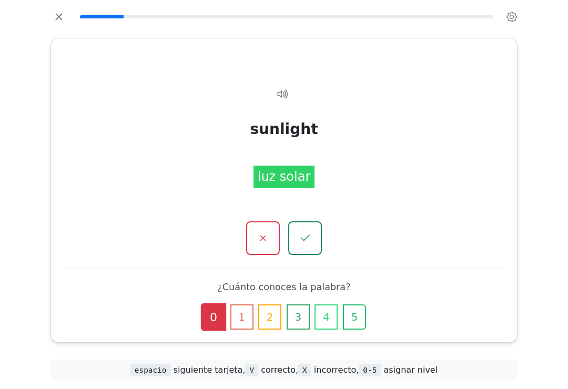
click at [281, 95] on icon at bounding box center [283, 94] width 13 height 13
click at [293, 316] on button "3" at bounding box center [298, 317] width 23 height 25
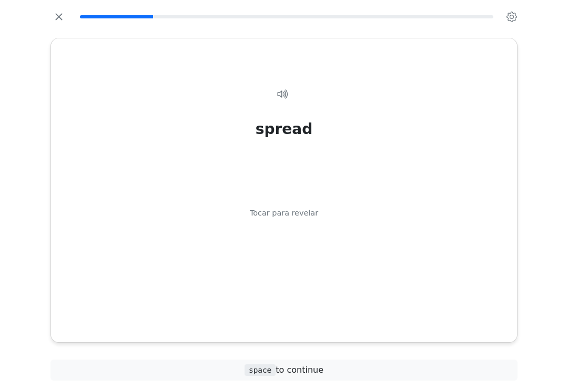
click at [294, 130] on div "spread" at bounding box center [284, 129] width 57 height 22
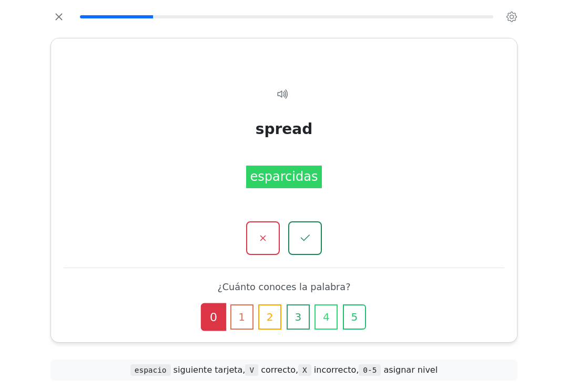
click at [288, 97] on icon at bounding box center [286, 93] width 3 height 9
click at [239, 319] on button "1" at bounding box center [241, 317] width 23 height 25
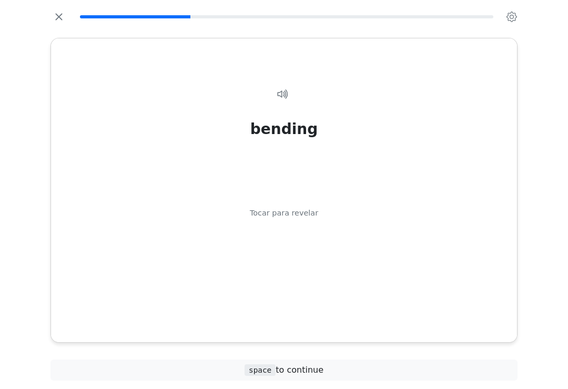
click at [288, 141] on div "bending Tocar para revelar" at bounding box center [284, 206] width 441 height 272
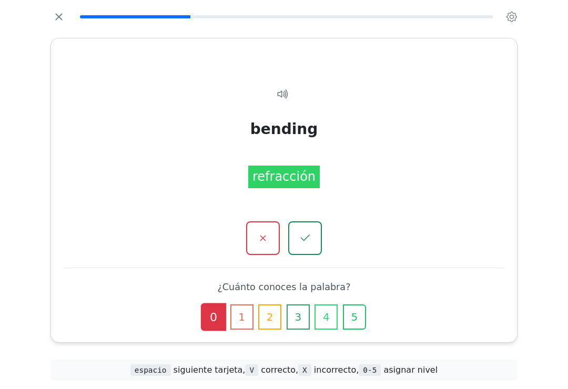
click at [290, 87] on div "bending refracción" at bounding box center [284, 206] width 441 height 272
click at [214, 319] on button "0" at bounding box center [213, 317] width 25 height 28
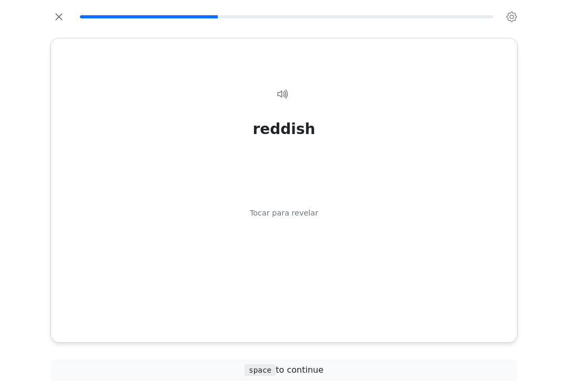
click at [281, 92] on icon at bounding box center [281, 93] width 7 height 7
click at [301, 219] on div "reddish Tocar para revelar" at bounding box center [284, 206] width 441 height 272
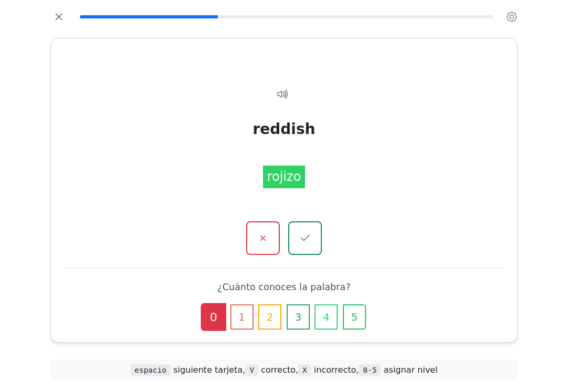
click at [244, 320] on button "1" at bounding box center [241, 317] width 23 height 25
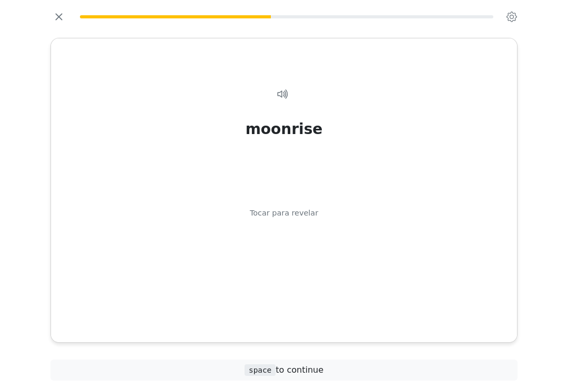
click at [285, 95] on icon at bounding box center [281, 93] width 7 height 7
click at [300, 208] on div "Tocar para revelar" at bounding box center [284, 214] width 68 height 12
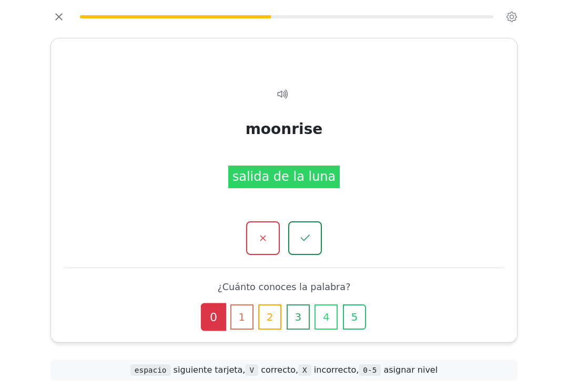
click at [311, 238] on icon "button" at bounding box center [305, 238] width 13 height 13
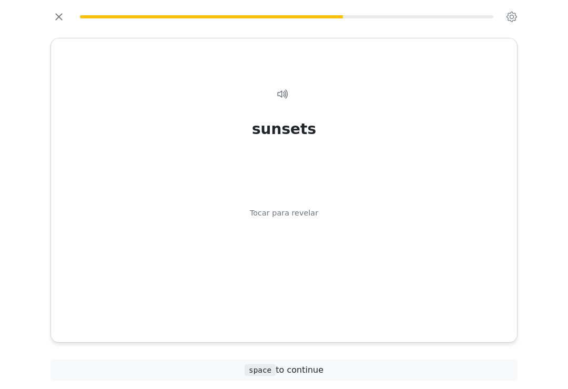
click at [285, 130] on div "sunsets" at bounding box center [284, 129] width 64 height 22
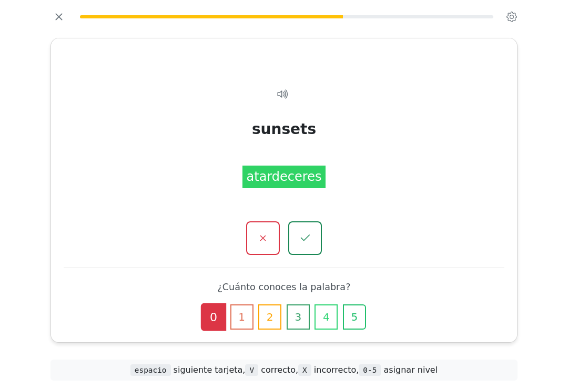
click at [288, 96] on icon at bounding box center [286, 93] width 3 height 9
click at [265, 319] on button "2" at bounding box center [269, 317] width 23 height 25
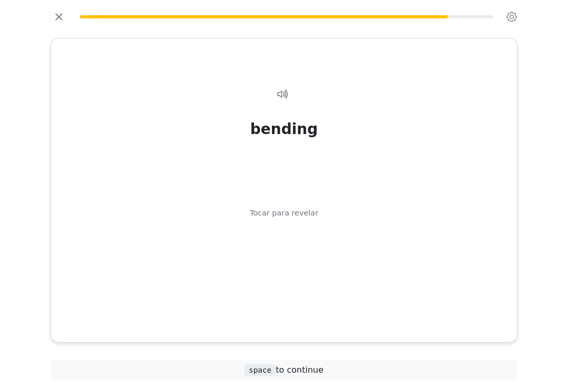
click at [303, 199] on div "bending Tocar para revelar" at bounding box center [284, 206] width 441 height 272
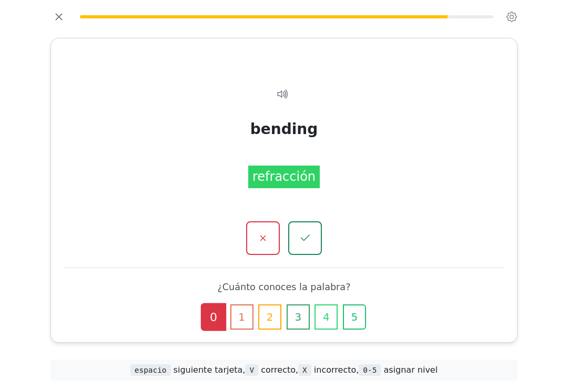
click at [309, 231] on button "button" at bounding box center [305, 238] width 34 height 34
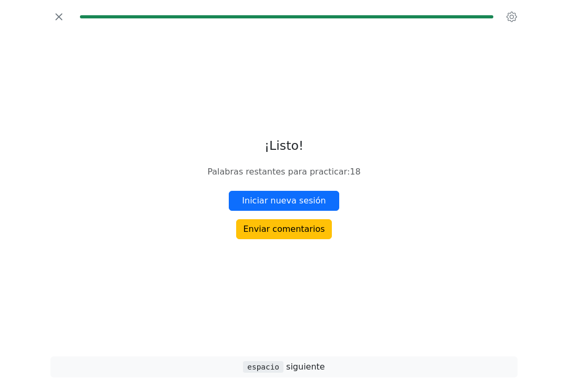
click at [55, 25] on button "button" at bounding box center [58, 16] width 17 height 17
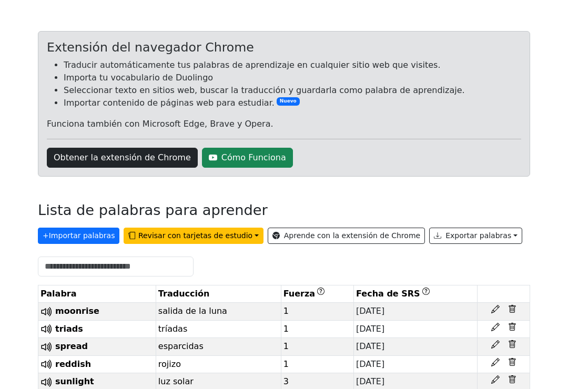
scroll to position [49, 0]
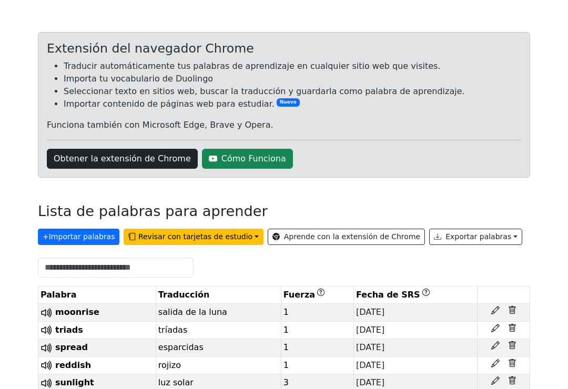
click at [179, 234] on button "Revisar con tarjetas de estudio" at bounding box center [193, 237] width 139 height 16
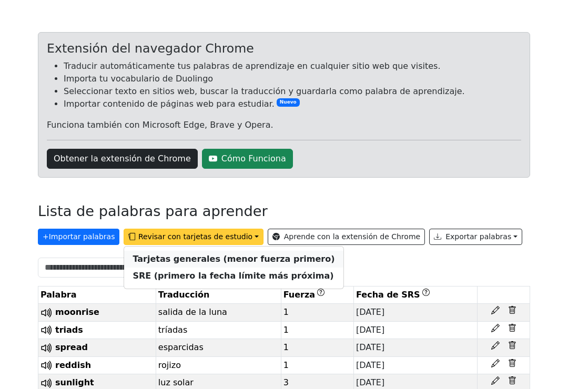
click at [143, 254] on link "Tarjetas generales (menor fuerza primero)" at bounding box center [233, 259] width 219 height 17
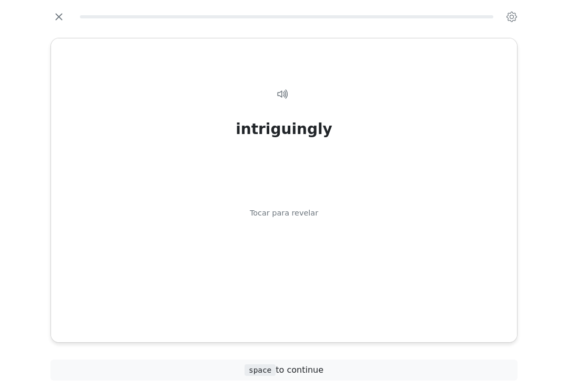
click at [278, 88] on icon at bounding box center [283, 94] width 13 height 13
click at [298, 383] on div "intriguingly Tocar para revelar intriguingly curiosamente space to continue" at bounding box center [284, 194] width 505 height 389
click at [305, 369] on span "space to continue" at bounding box center [284, 370] width 79 height 10
click at [308, 210] on div "Tocar para revelar" at bounding box center [284, 214] width 68 height 12
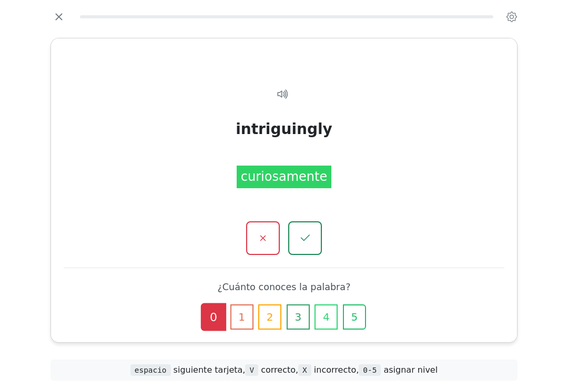
click at [215, 312] on button "0" at bounding box center [213, 317] width 25 height 28
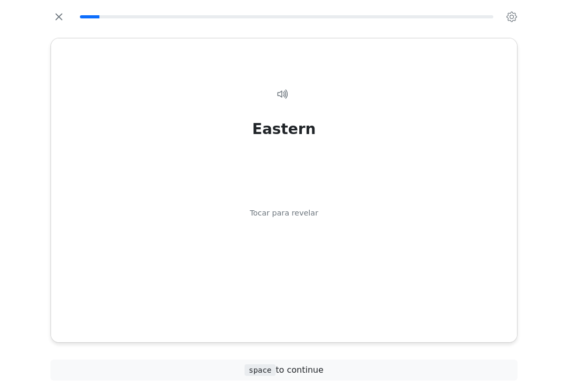
click at [287, 90] on icon at bounding box center [283, 94] width 13 height 13
click at [296, 210] on div "Tocar para revelar" at bounding box center [284, 214] width 68 height 12
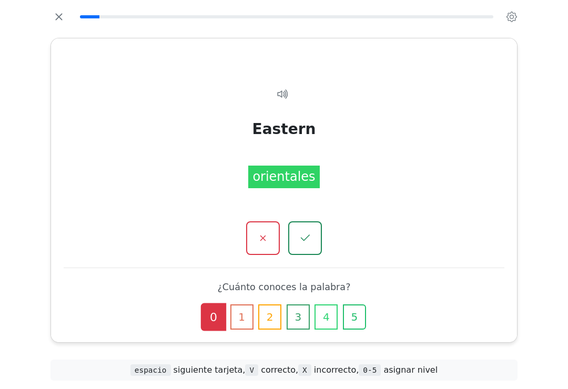
click at [214, 317] on button "0" at bounding box center [213, 317] width 25 height 28
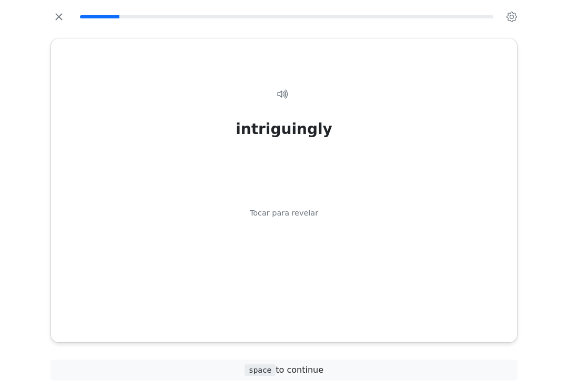
click at [281, 97] on icon at bounding box center [281, 93] width 7 height 7
click at [298, 215] on div "Tocar para revelar" at bounding box center [284, 214] width 68 height 12
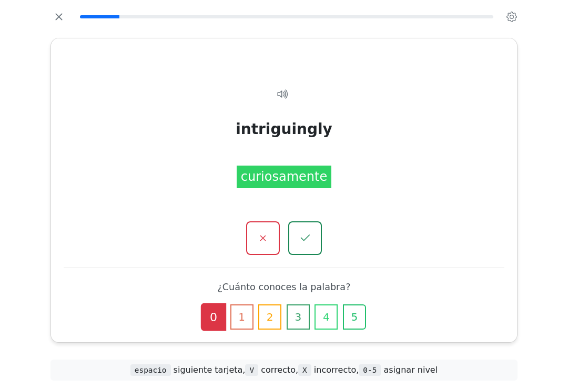
click at [306, 174] on div "curiosamente" at bounding box center [284, 177] width 95 height 22
click at [311, 240] on icon "button" at bounding box center [305, 238] width 13 height 13
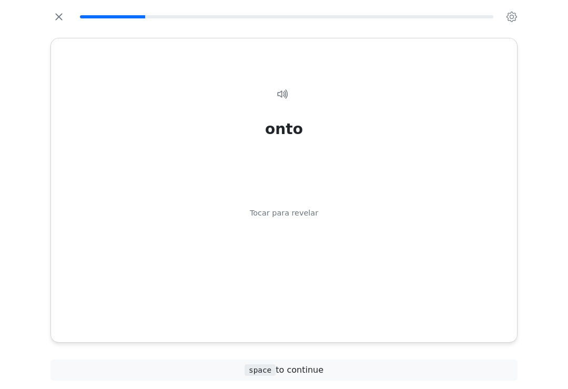
click at [280, 99] on icon at bounding box center [283, 94] width 13 height 13
click at [290, 124] on div "onto" at bounding box center [284, 129] width 38 height 22
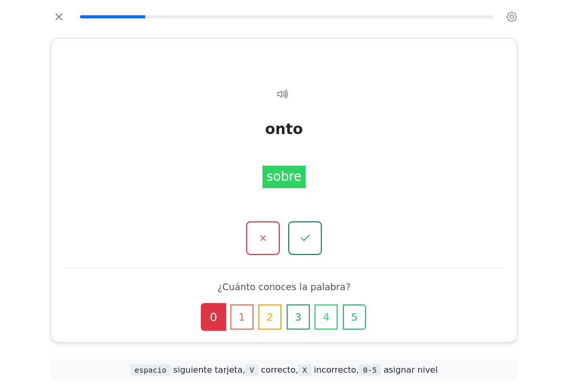
click at [311, 235] on icon "button" at bounding box center [305, 238] width 13 height 13
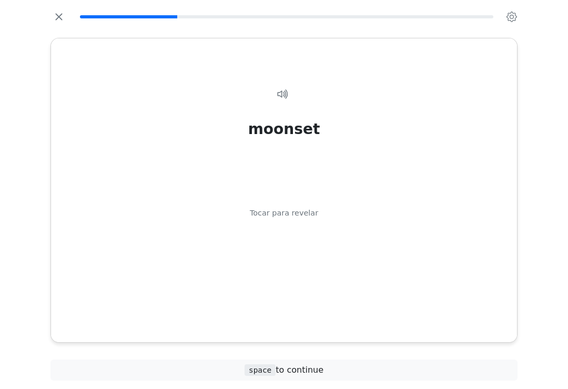
click at [288, 87] on div at bounding box center [284, 93] width 15 height 13
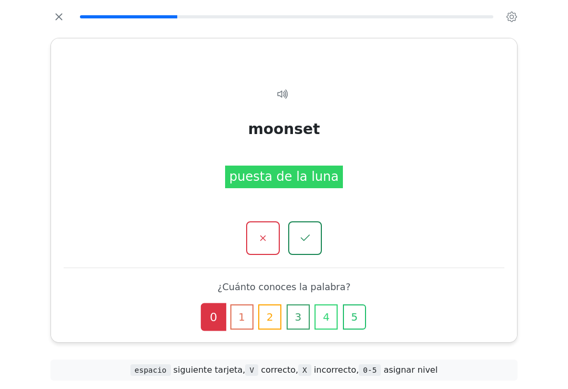
click at [287, 95] on icon at bounding box center [283, 94] width 13 height 13
click at [273, 320] on button "2" at bounding box center [269, 317] width 23 height 25
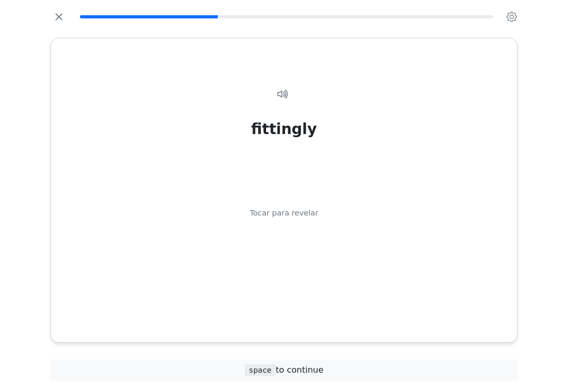
click at [286, 89] on icon at bounding box center [283, 94] width 13 height 13
click at [302, 214] on div "Tocar para revelar" at bounding box center [284, 214] width 68 height 12
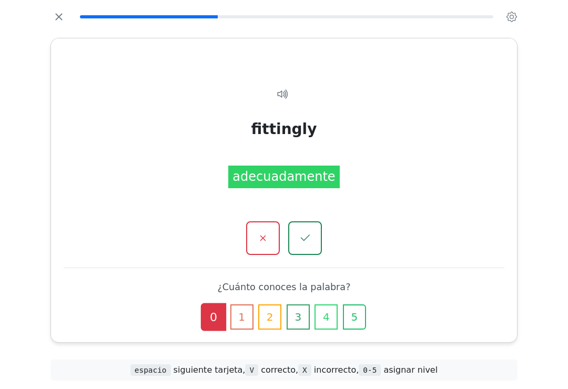
click at [225, 314] on button "0" at bounding box center [213, 317] width 25 height 28
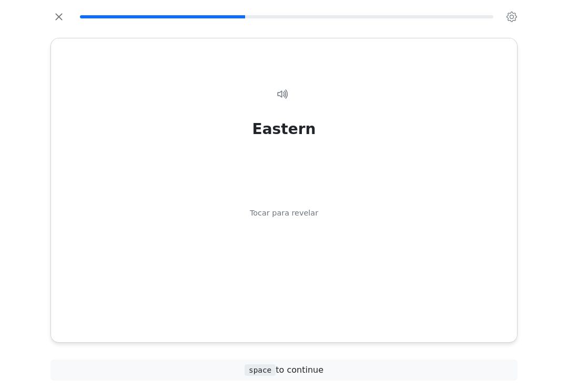
click at [283, 95] on icon at bounding box center [283, 94] width 13 height 13
click at [303, 218] on div "Tocar para revelar" at bounding box center [284, 214] width 68 height 12
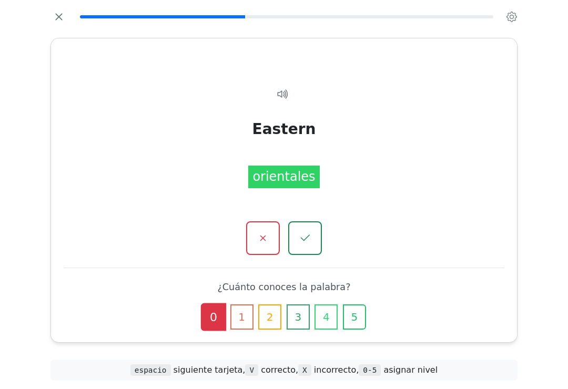
click at [310, 236] on icon "button" at bounding box center [305, 238] width 13 height 13
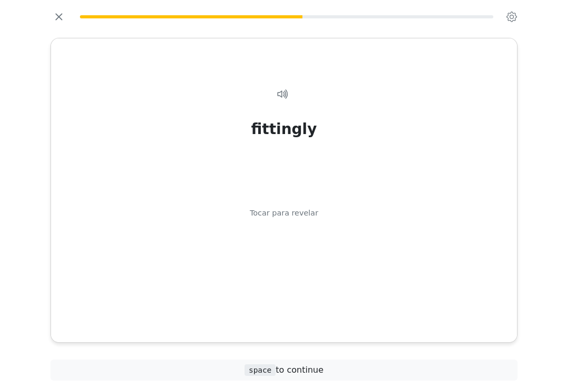
click at [285, 96] on icon at bounding box center [283, 94] width 13 height 13
click at [303, 210] on div "Tocar para revelar" at bounding box center [284, 214] width 68 height 12
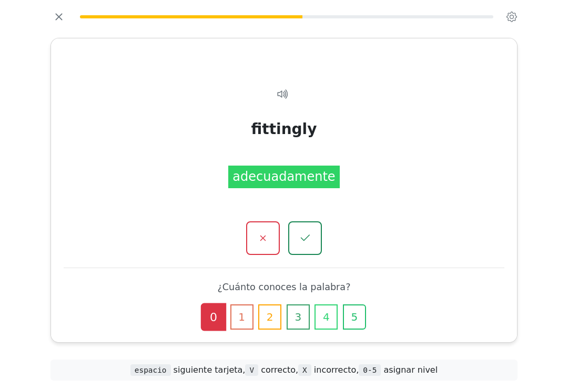
click at [239, 323] on button "1" at bounding box center [241, 317] width 23 height 25
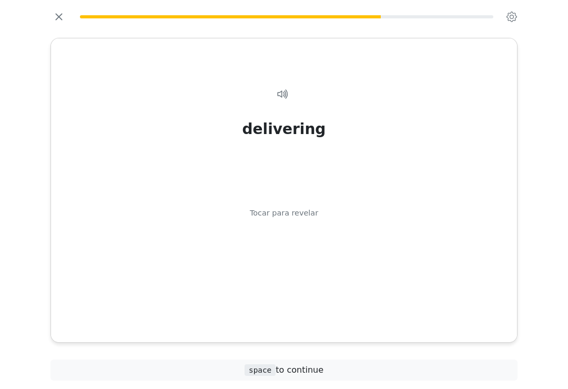
click at [283, 98] on icon at bounding box center [283, 94] width 13 height 13
click at [309, 215] on div "Tocar para revelar" at bounding box center [284, 214] width 68 height 12
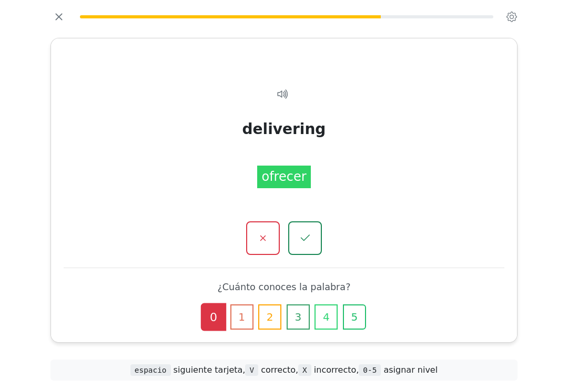
click at [244, 316] on button "1" at bounding box center [241, 317] width 23 height 25
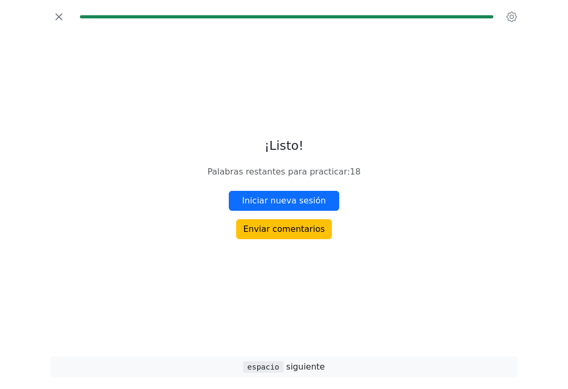
click at [320, 206] on button "Iniciar nueva sesión" at bounding box center [284, 201] width 110 height 20
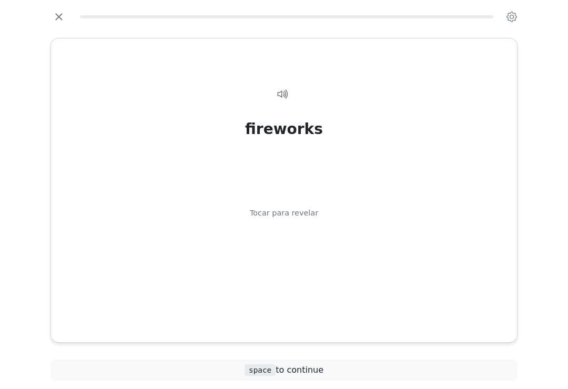
click at [285, 95] on icon at bounding box center [281, 93] width 7 height 7
click at [312, 225] on div "fireworks Tocar para revelar" at bounding box center [284, 206] width 441 height 272
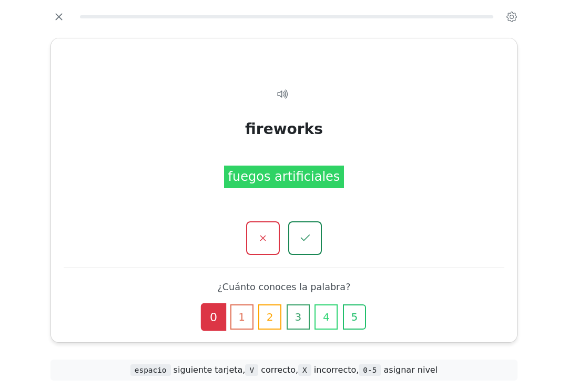
click at [309, 227] on button "button" at bounding box center [305, 238] width 34 height 34
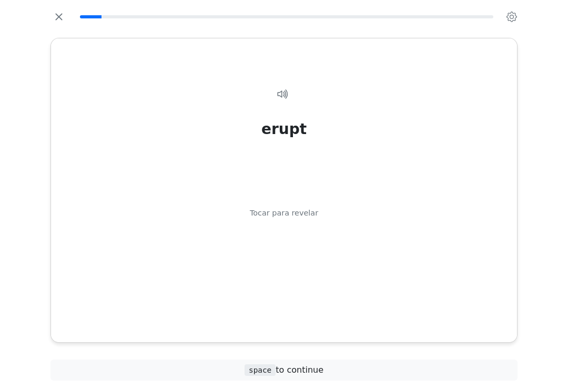
click at [284, 95] on icon at bounding box center [283, 94] width 13 height 13
click at [304, 224] on div "erupt Tocar para revelar" at bounding box center [284, 206] width 441 height 272
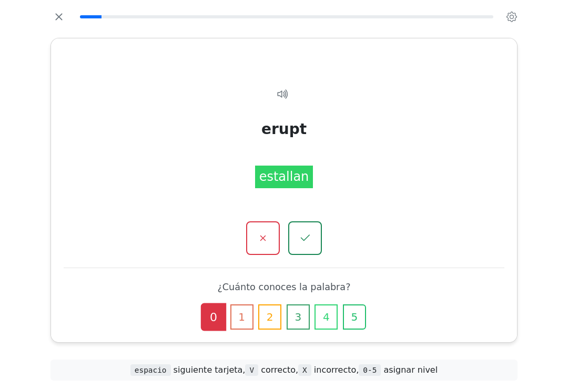
click at [240, 319] on button "1" at bounding box center [241, 317] width 23 height 25
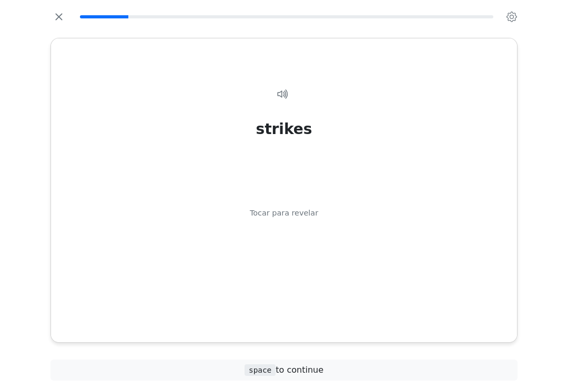
click at [283, 90] on icon at bounding box center [283, 94] width 13 height 13
click at [312, 213] on div "Tocar para revelar" at bounding box center [284, 214] width 68 height 12
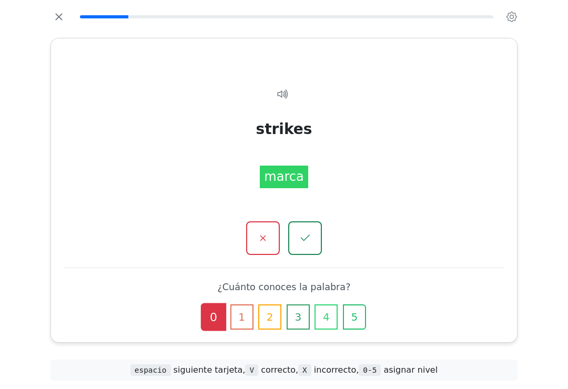
click at [240, 320] on button "1" at bounding box center [241, 317] width 23 height 25
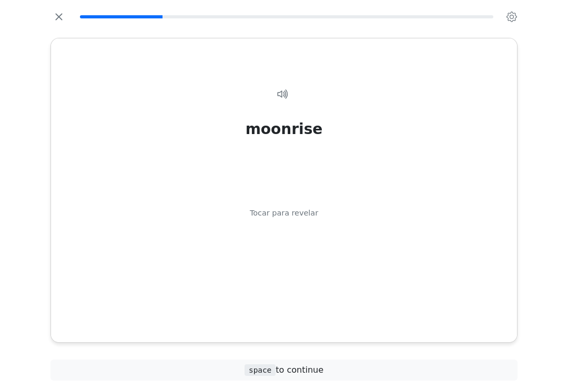
click at [280, 89] on icon at bounding box center [283, 94] width 13 height 13
click at [313, 216] on div "Tocar para revelar" at bounding box center [284, 214] width 68 height 12
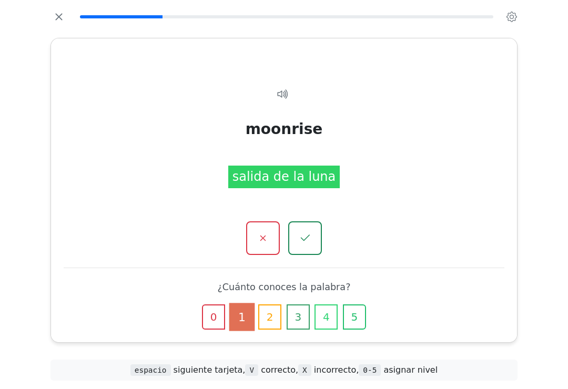
click at [304, 240] on icon "button" at bounding box center [305, 238] width 13 height 13
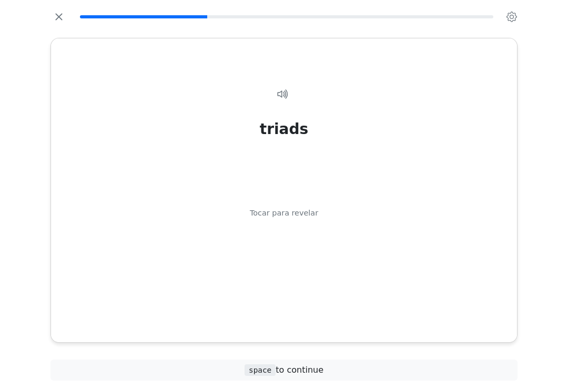
click at [281, 90] on icon at bounding box center [283, 94] width 13 height 13
click at [304, 209] on div "Tocar para revelar" at bounding box center [284, 214] width 68 height 12
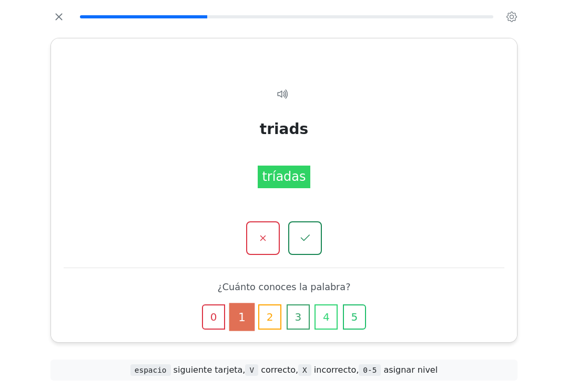
click at [301, 242] on icon "button" at bounding box center [305, 238] width 13 height 13
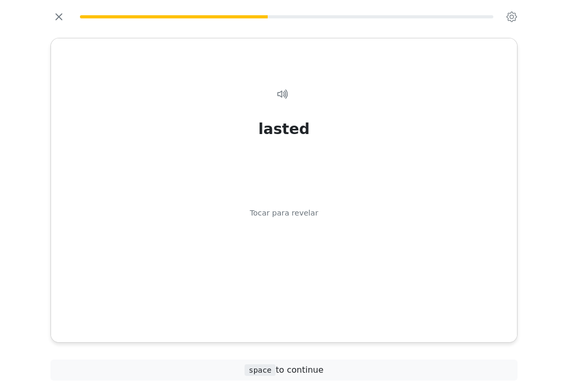
click at [274, 89] on div "lasted Tocar para revelar" at bounding box center [284, 206] width 441 height 272
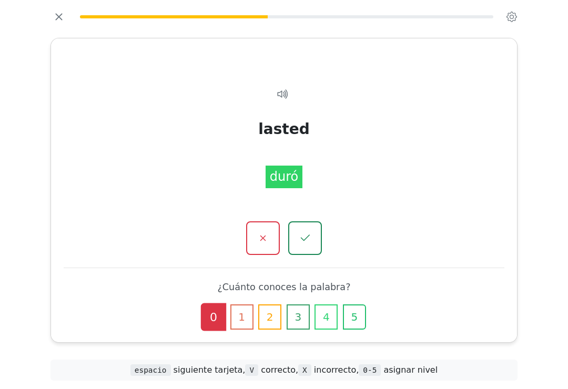
click at [241, 315] on button "1" at bounding box center [241, 317] width 23 height 25
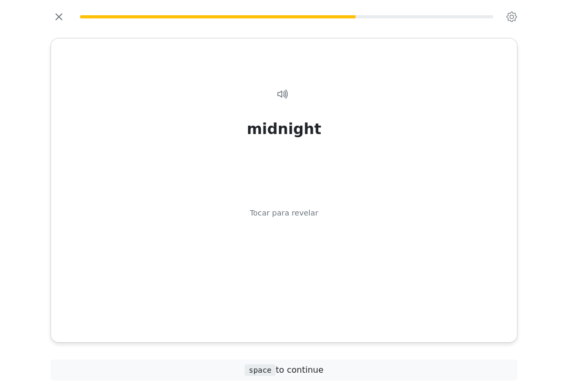
click at [284, 89] on icon at bounding box center [283, 94] width 13 height 13
click at [306, 214] on div "Tocar para revelar" at bounding box center [284, 214] width 68 height 12
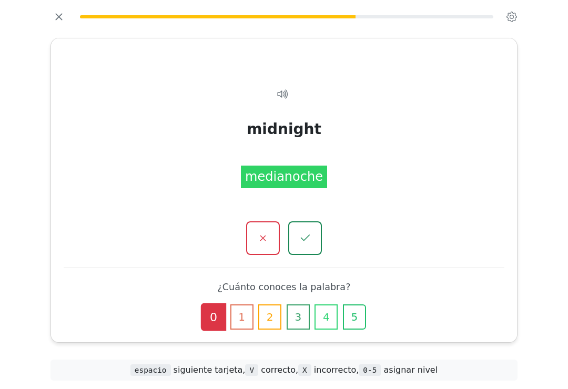
click at [247, 316] on button "1" at bounding box center [241, 317] width 23 height 25
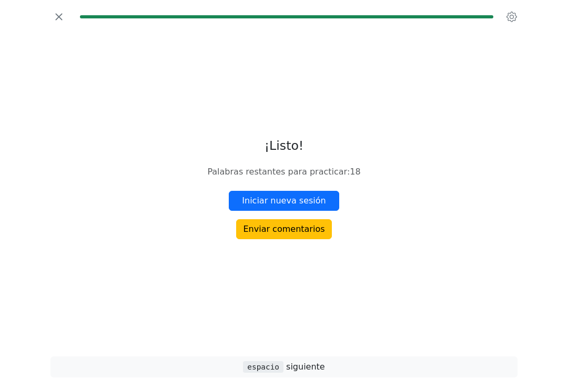
click at [323, 207] on button "Iniciar nueva sesión" at bounding box center [284, 201] width 110 height 20
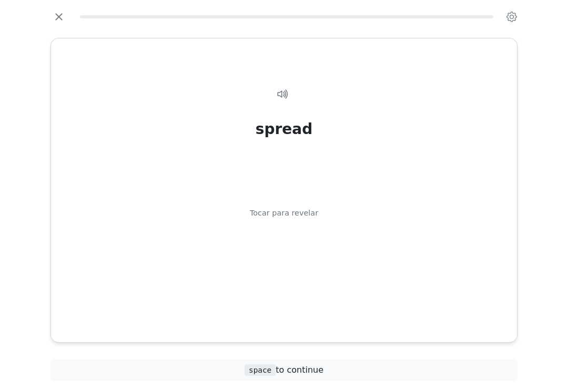
click at [282, 96] on icon at bounding box center [281, 93] width 7 height 7
click at [296, 209] on div "Tocar para revelar" at bounding box center [284, 214] width 68 height 12
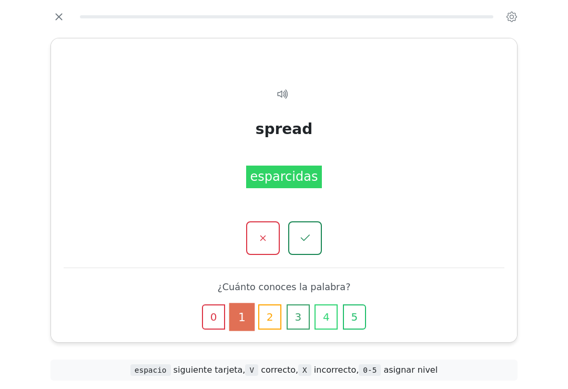
click at [248, 322] on button "1" at bounding box center [241, 317] width 25 height 28
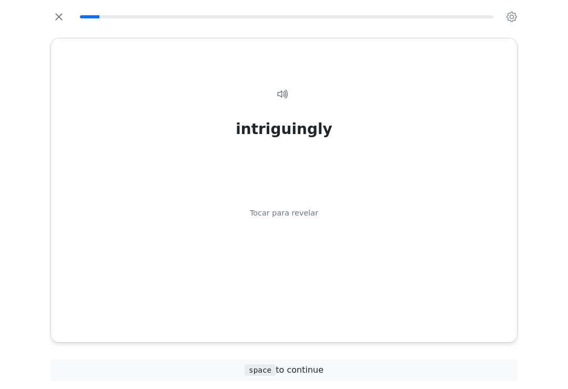
click at [303, 214] on div "Tocar para revelar" at bounding box center [284, 214] width 68 height 12
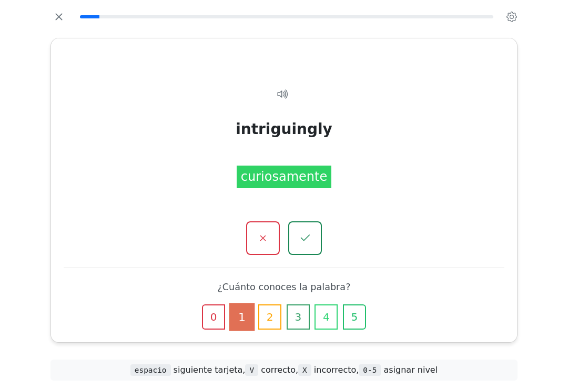
click at [308, 241] on icon "button" at bounding box center [305, 238] width 13 height 13
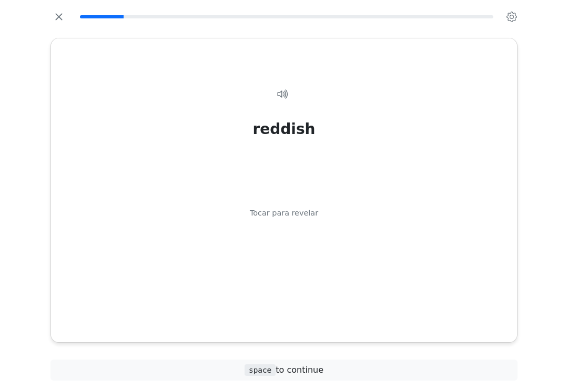
click at [299, 123] on div "reddish" at bounding box center [283, 129] width 63 height 22
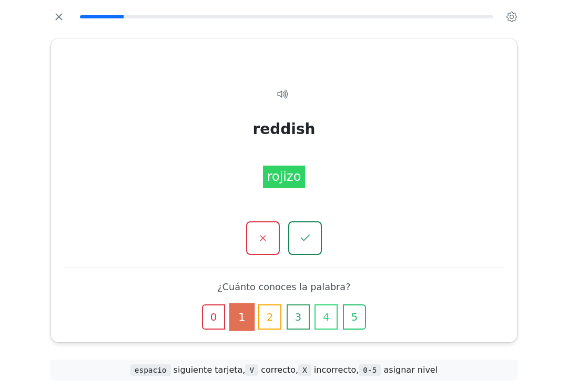
click at [308, 241] on icon "button" at bounding box center [305, 238] width 13 height 13
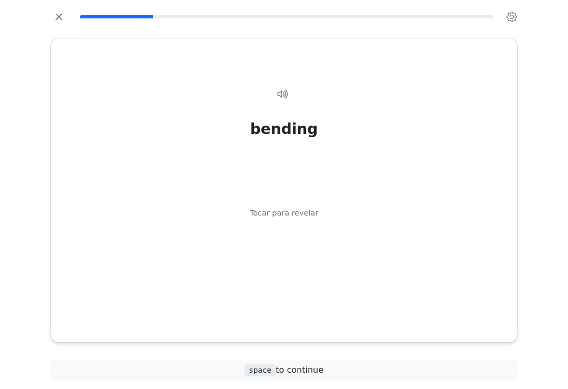
click at [279, 83] on div "bending Tocar para revelar" at bounding box center [284, 206] width 441 height 272
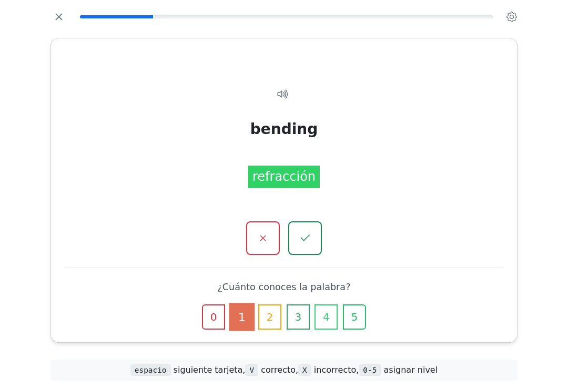
click at [272, 314] on button "2" at bounding box center [269, 317] width 23 height 25
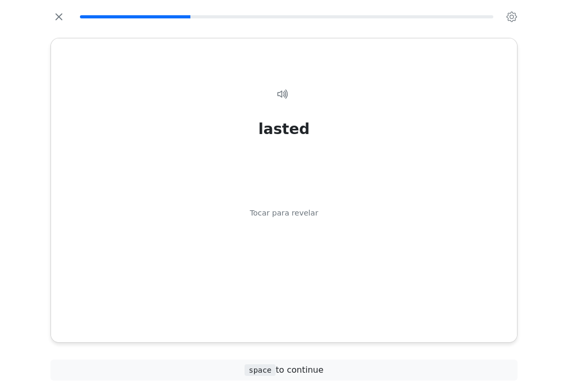
click at [279, 100] on icon at bounding box center [283, 94] width 13 height 13
click at [310, 218] on div "Tocar para revelar" at bounding box center [284, 214] width 68 height 12
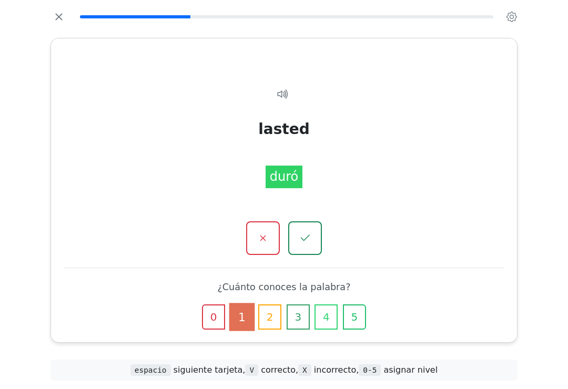
click at [306, 240] on icon "button" at bounding box center [305, 238] width 9 height 6
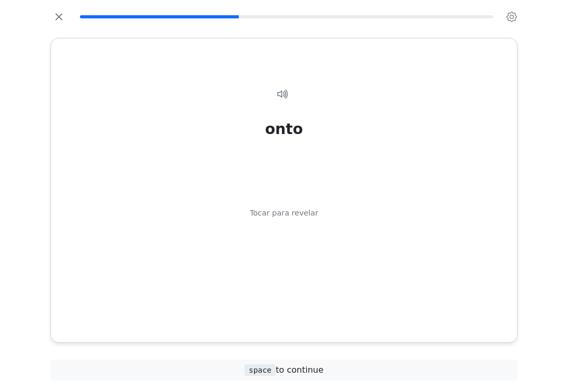
click at [287, 89] on icon at bounding box center [283, 94] width 13 height 13
click at [299, 213] on div "Tocar para revelar" at bounding box center [284, 214] width 68 height 12
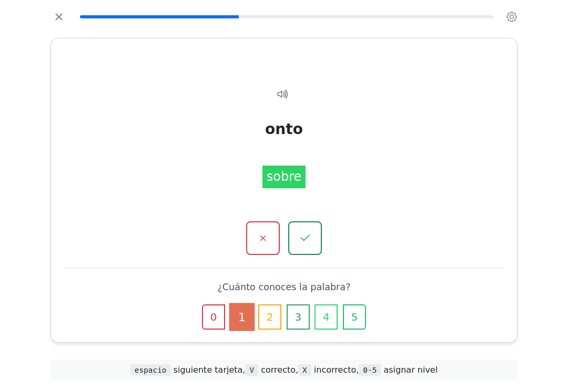
click at [307, 243] on icon "button" at bounding box center [305, 238] width 13 height 13
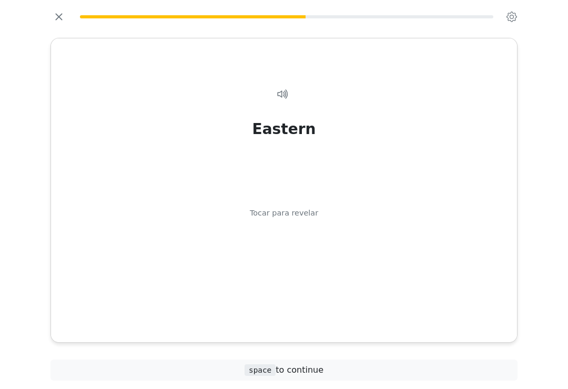
click at [285, 100] on icon at bounding box center [283, 94] width 13 height 13
click at [308, 216] on div "Tocar para revelar" at bounding box center [284, 214] width 68 height 12
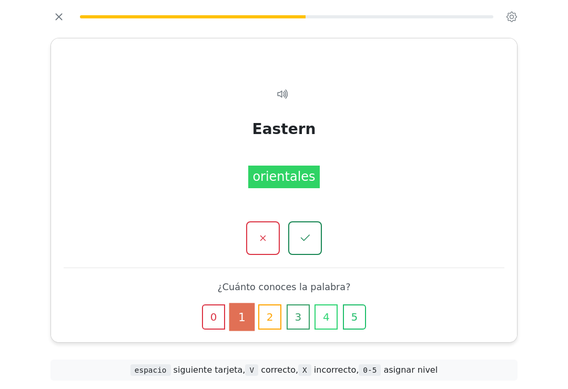
click at [306, 244] on icon "button" at bounding box center [305, 238] width 13 height 13
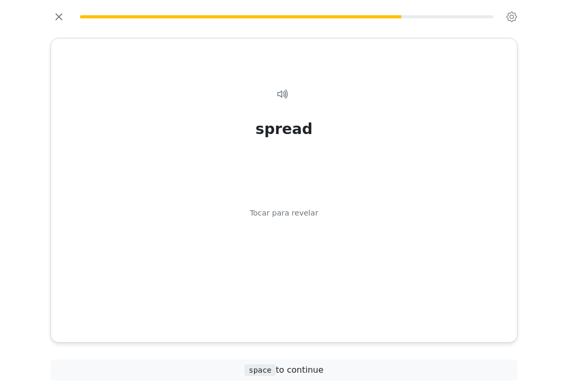
click at [286, 97] on icon at bounding box center [285, 93] width 2 height 7
click at [301, 218] on div "Tocar para revelar" at bounding box center [284, 214] width 68 height 12
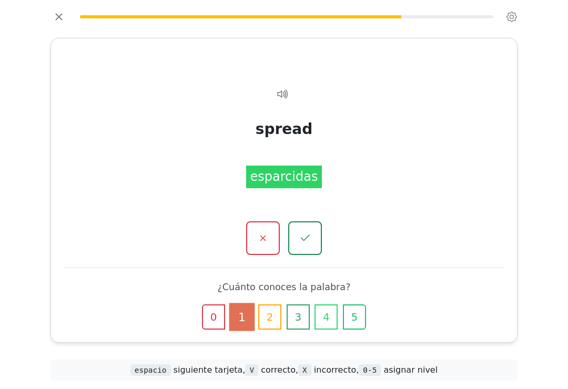
click at [310, 244] on icon "button" at bounding box center [305, 238] width 13 height 13
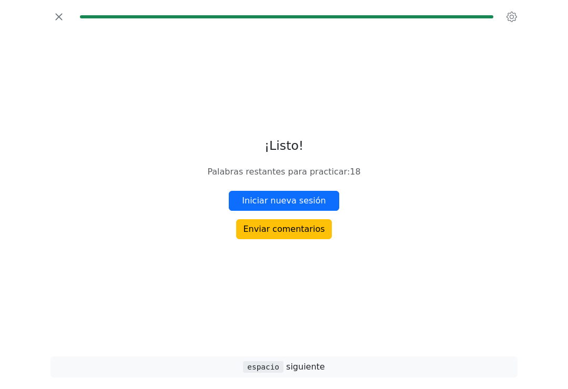
click at [318, 209] on button "Iniciar nueva sesión" at bounding box center [284, 201] width 110 height 20
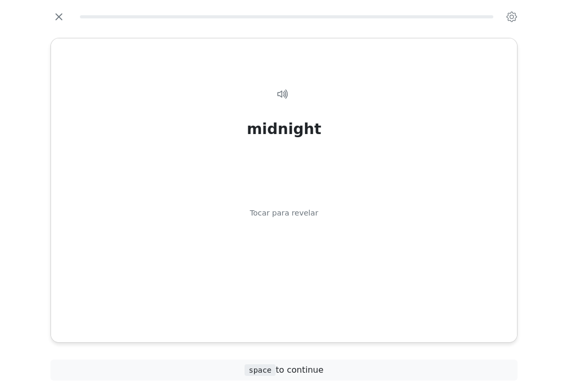
click at [285, 94] on icon at bounding box center [283, 94] width 13 height 13
click at [306, 216] on div "Tocar para revelar" at bounding box center [284, 214] width 68 height 12
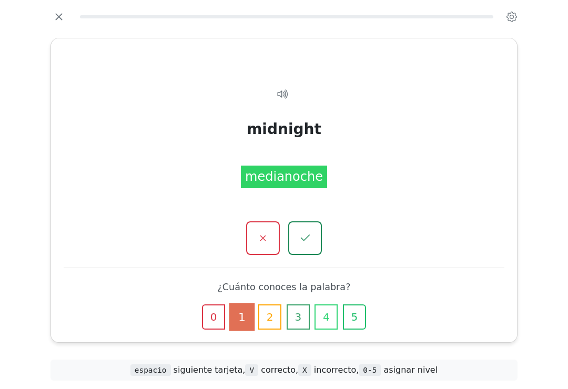
click at [271, 318] on button "2" at bounding box center [269, 317] width 23 height 25
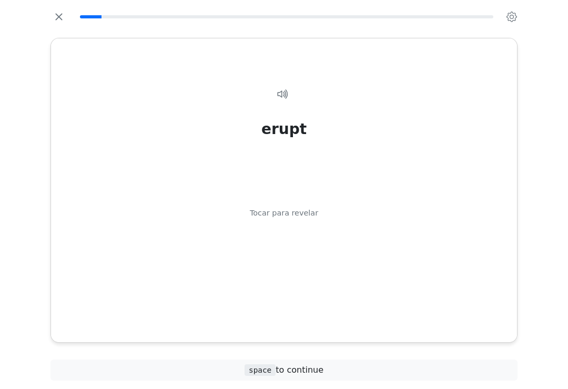
click at [314, 210] on div "Tocar para revelar" at bounding box center [284, 214] width 68 height 12
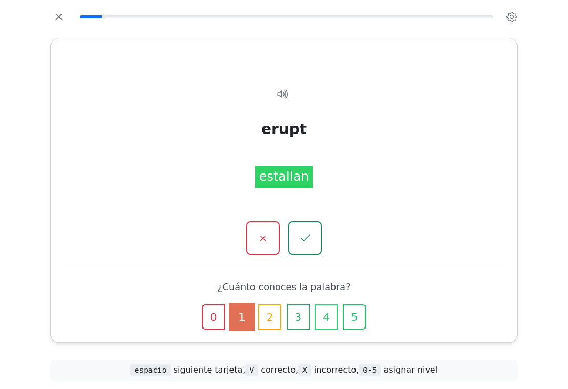
click at [310, 241] on icon "button" at bounding box center [305, 238] width 13 height 13
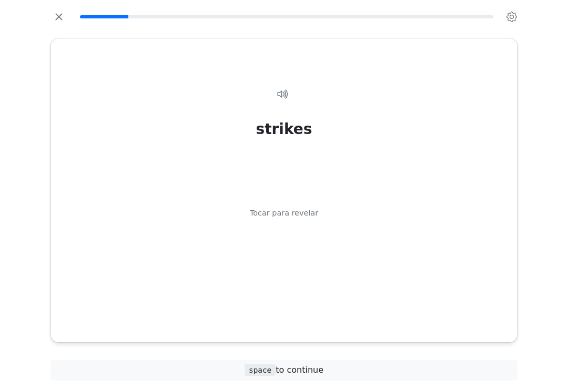
click at [281, 100] on icon at bounding box center [283, 94] width 13 height 13
click at [294, 224] on div "strikes Tocar para revelar" at bounding box center [284, 206] width 441 height 272
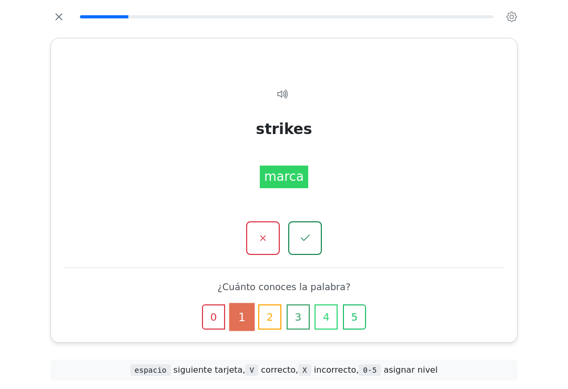
click at [274, 318] on button "2" at bounding box center [269, 317] width 23 height 25
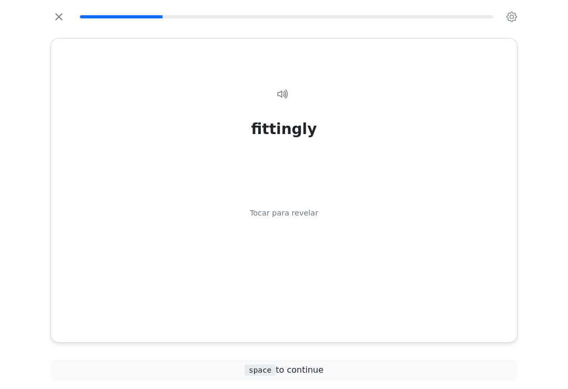
click at [282, 84] on div "fittingly Tocar para revelar" at bounding box center [284, 206] width 441 height 272
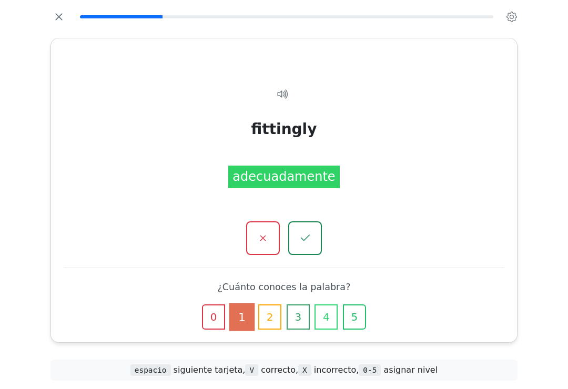
click at [281, 97] on icon at bounding box center [281, 93] width 7 height 7
click at [267, 321] on button "2" at bounding box center [269, 317] width 23 height 25
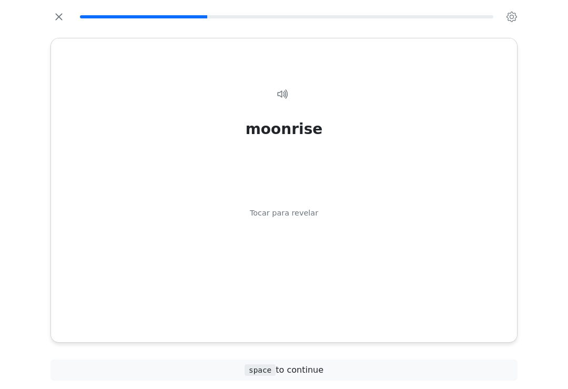
click at [286, 92] on icon at bounding box center [285, 93] width 2 height 7
click at [303, 209] on div "Tocar para revelar" at bounding box center [284, 214] width 68 height 12
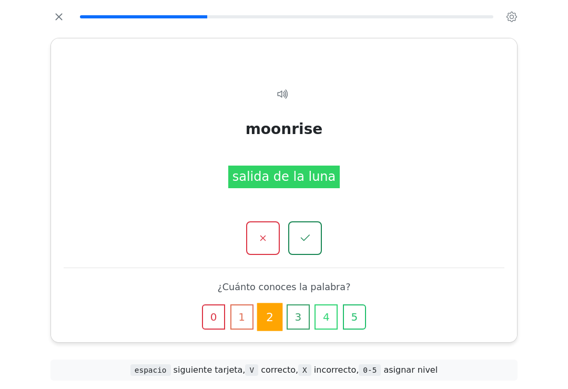
click at [307, 245] on icon "button" at bounding box center [305, 238] width 13 height 13
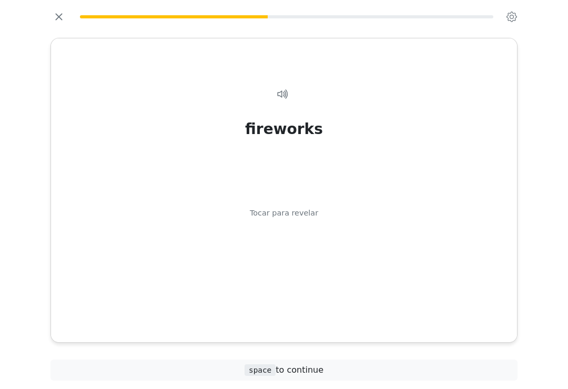
click at [288, 90] on icon at bounding box center [283, 94] width 13 height 13
click at [302, 208] on div "Tocar para revelar" at bounding box center [284, 214] width 68 height 12
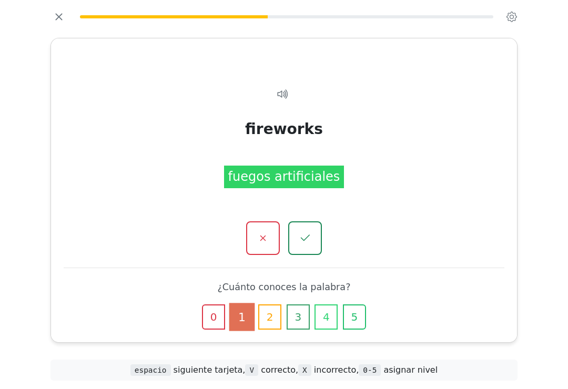
click at [308, 239] on icon "button" at bounding box center [305, 238] width 13 height 13
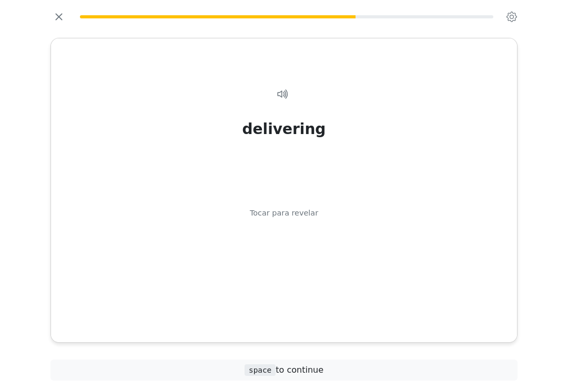
click at [282, 92] on icon at bounding box center [283, 94] width 13 height 13
click at [302, 214] on div "Tocar para revelar" at bounding box center [284, 214] width 68 height 12
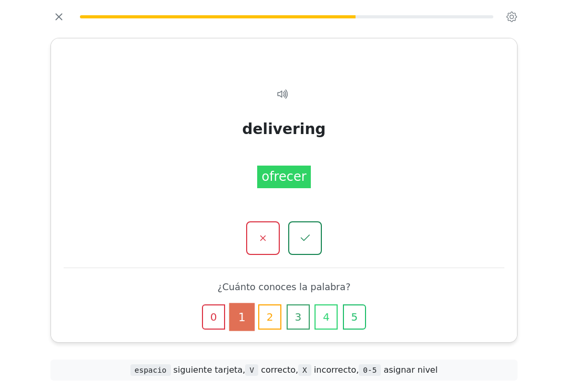
click at [271, 320] on button "2" at bounding box center [269, 317] width 23 height 25
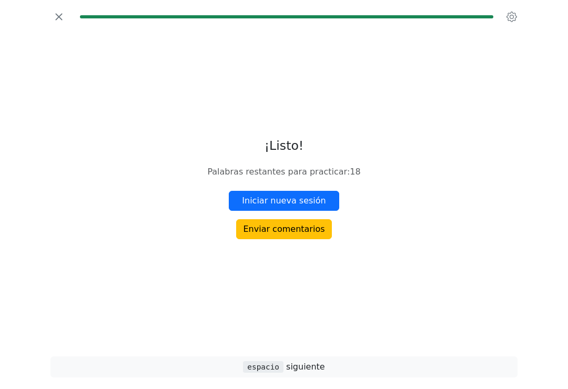
click at [58, 19] on icon "button" at bounding box center [59, 17] width 16 height 16
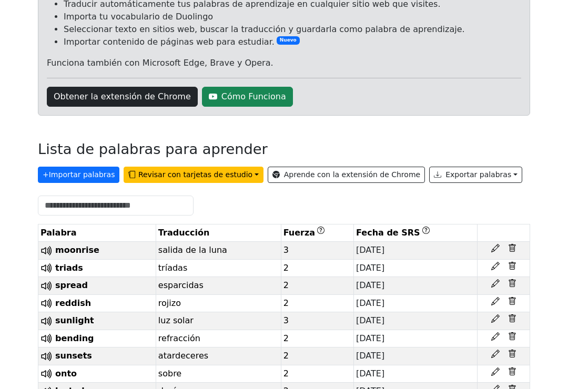
scroll to position [108, 0]
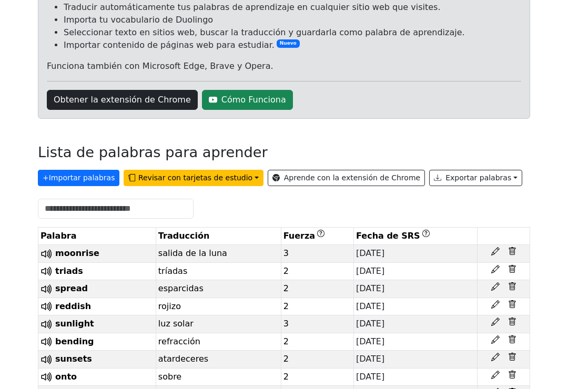
click at [462, 171] on button "Exportar palabras" at bounding box center [475, 178] width 93 height 16
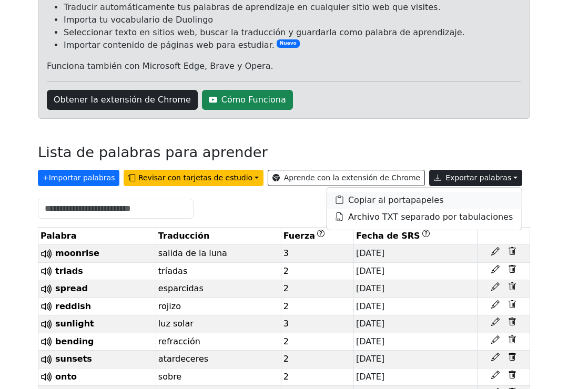
click at [400, 198] on link "Copiar al portapapeles" at bounding box center [424, 200] width 194 height 17
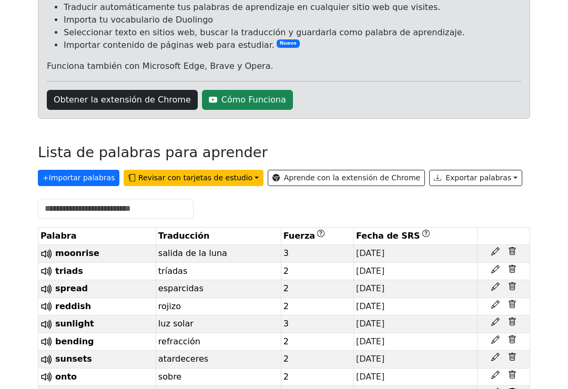
scroll to position [125, 0]
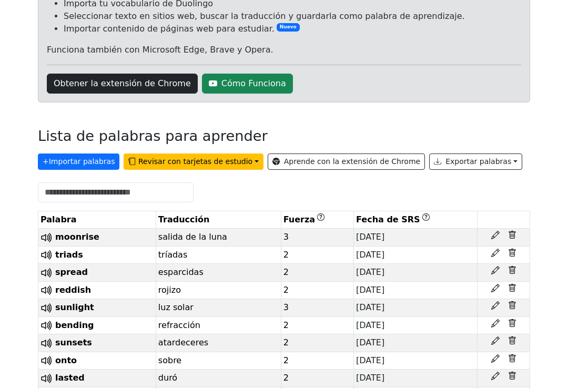
click at [478, 158] on button "Exportar palabras" at bounding box center [475, 162] width 93 height 16
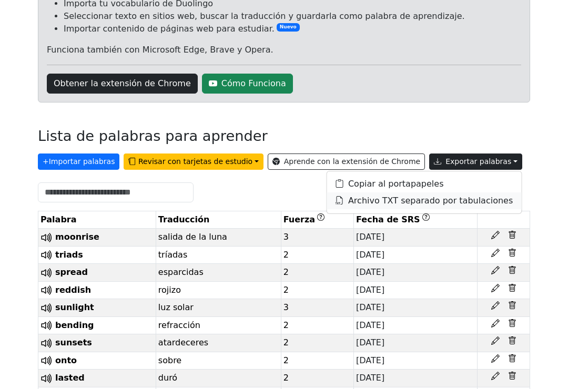
click at [447, 204] on link "Archivo TXT separado por tabulaciones" at bounding box center [424, 201] width 194 height 17
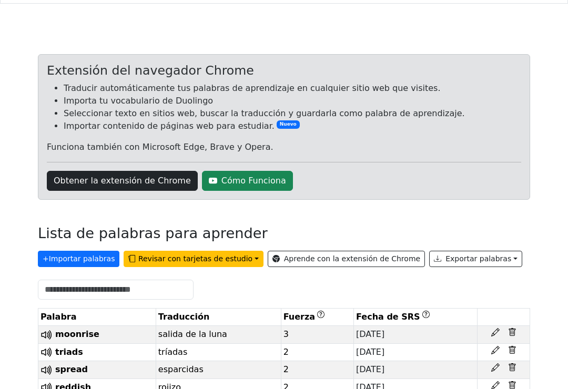
scroll to position [0, 0]
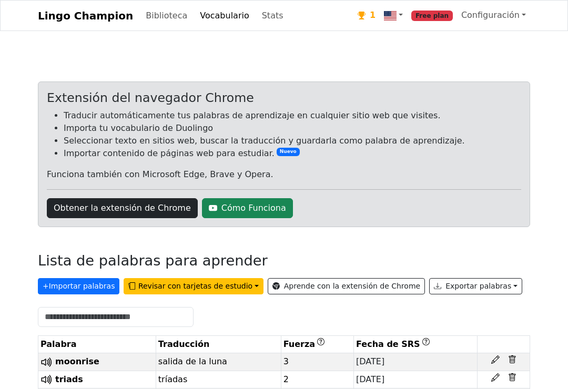
click at [362, 28] on nav "Lingo Champion Biblioteca Vocabulario Stats 1 Free plan Configuración Extensión…" at bounding box center [284, 15] width 568 height 31
click at [371, 24] on link "1" at bounding box center [366, 16] width 26 height 22
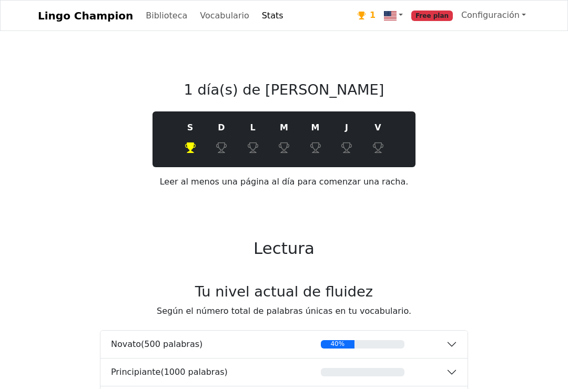
click at [149, 20] on link "Biblioteca" at bounding box center [166, 15] width 50 height 21
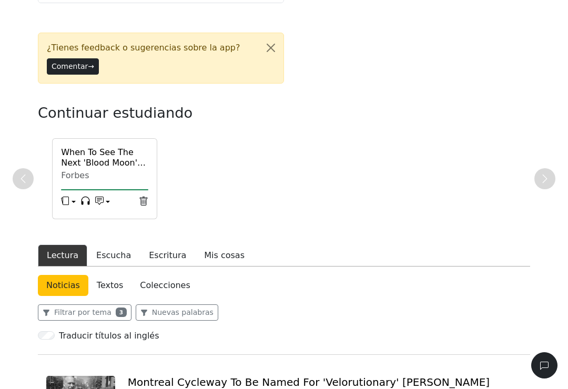
scroll to position [137, 0]
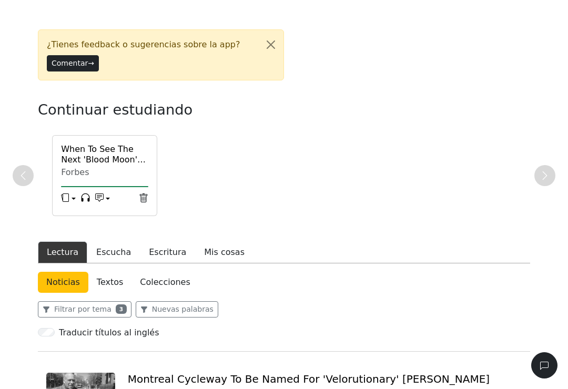
click at [78, 164] on h6 "When To See The Next 'Blood Moon' Eclipse In [GEOGRAPHIC_DATA]" at bounding box center [104, 154] width 87 height 20
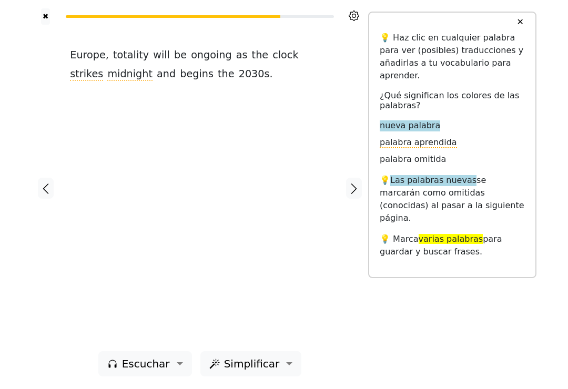
click at [359, 184] on icon "button" at bounding box center [354, 189] width 13 height 13
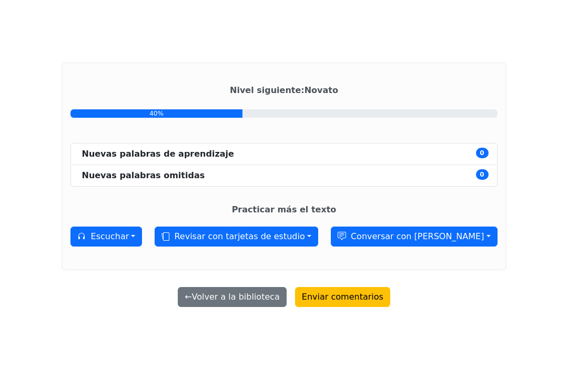
click at [427, 246] on button "Conversar con [PERSON_NAME]" at bounding box center [414, 237] width 167 height 20
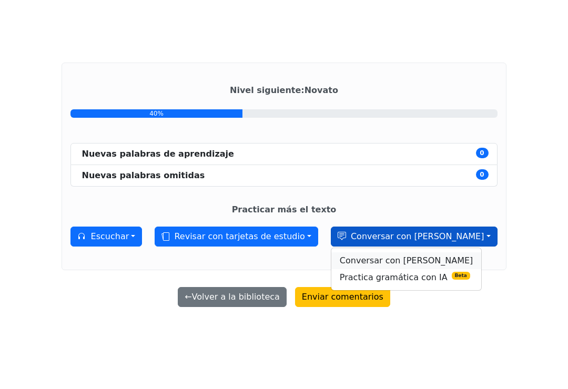
click at [428, 269] on link "Conversar con [PERSON_NAME]" at bounding box center [406, 260] width 150 height 17
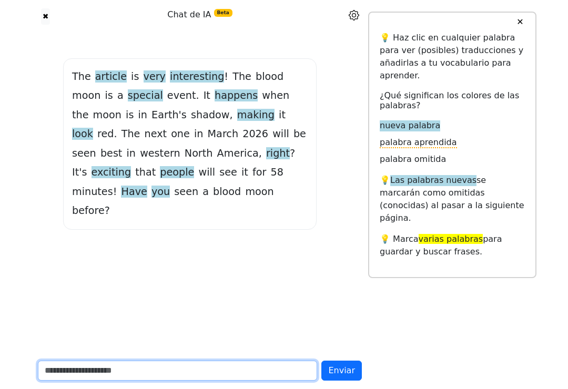
click at [93, 369] on input "text" at bounding box center [177, 371] width 279 height 20
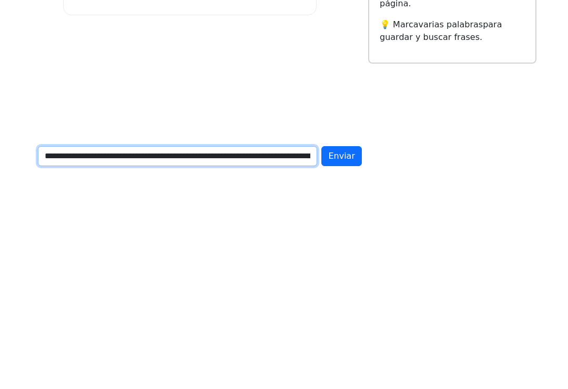
type input "**********"
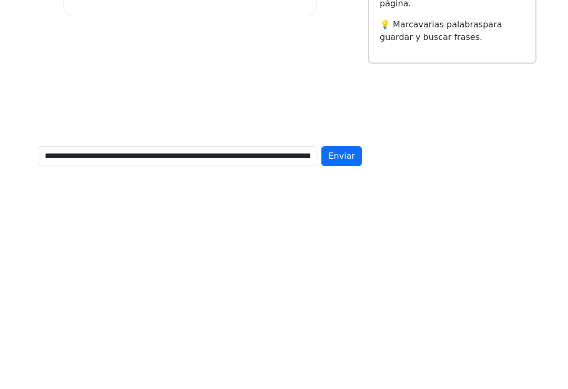
click at [347, 366] on span "Enviar" at bounding box center [341, 371] width 27 height 10
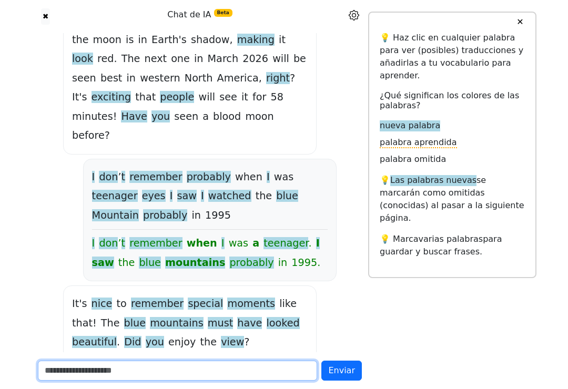
scroll to position [90, 0]
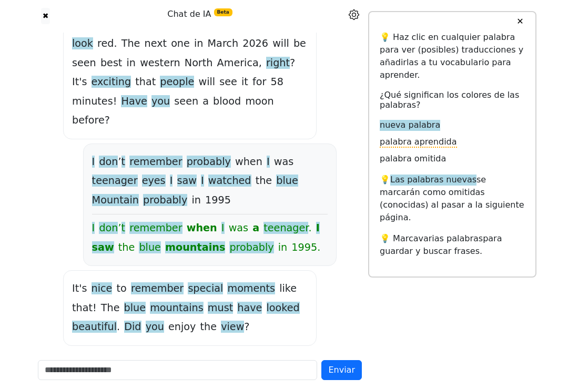
click at [347, 372] on span "Enviar" at bounding box center [341, 371] width 27 height 10
click at [347, 359] on div "Enviar" at bounding box center [200, 370] width 337 height 37
click at [343, 367] on span "Enviar" at bounding box center [341, 371] width 27 height 10
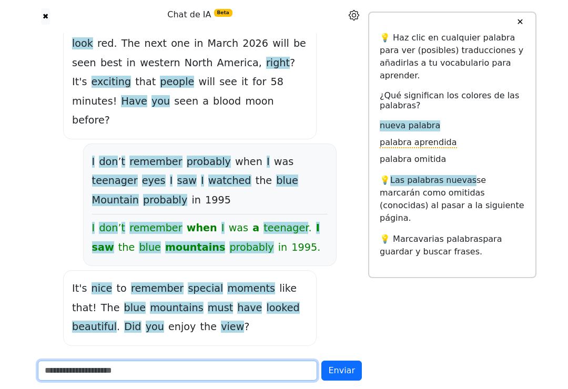
click at [265, 372] on input "text" at bounding box center [177, 371] width 279 height 20
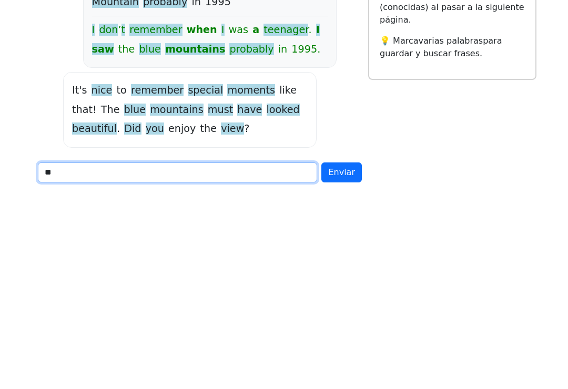
type input "*"
type input "**********"
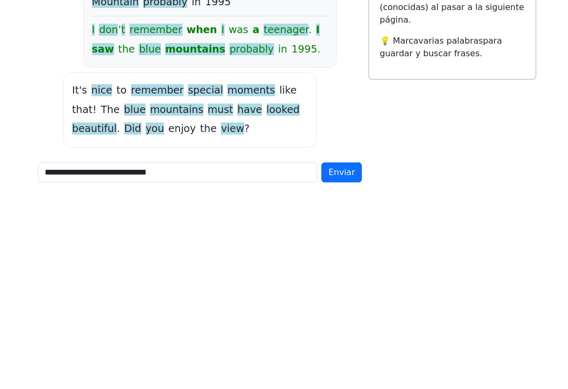
click at [341, 361] on button "Enviar" at bounding box center [341, 371] width 41 height 20
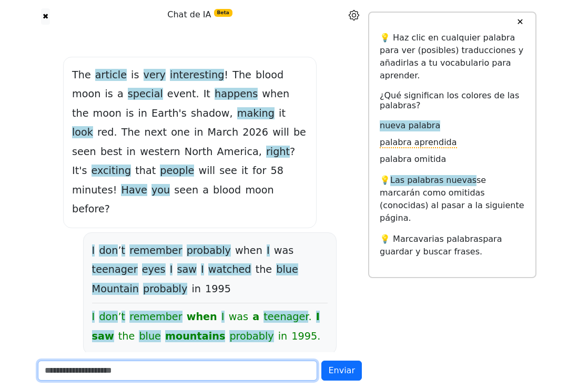
scroll to position [2, 0]
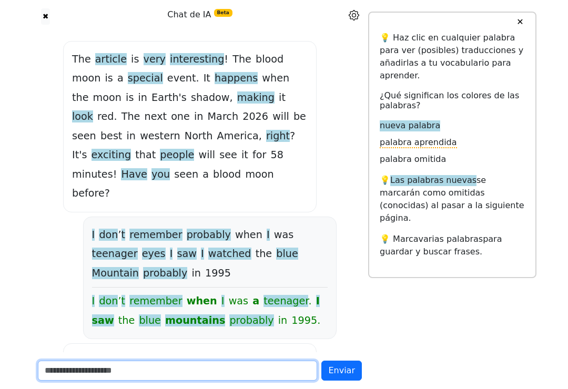
click at [281, 381] on input "text" at bounding box center [177, 371] width 279 height 20
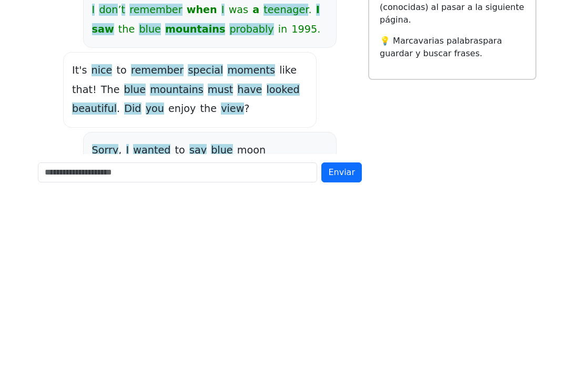
click at [518, 159] on div "✖ Chat de IA Beta The article is very interesting ! The blood moon is a special…" at bounding box center [284, 225] width 505 height 671
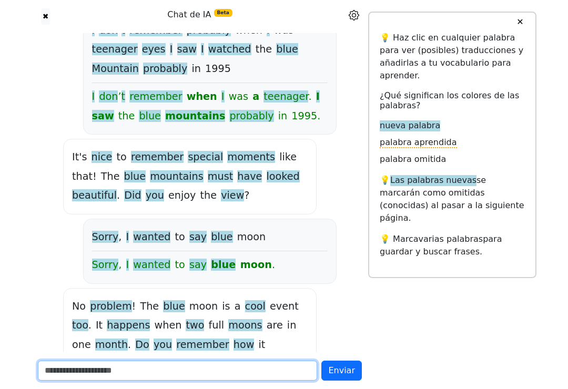
click at [280, 381] on input "text" at bounding box center [177, 371] width 279 height 20
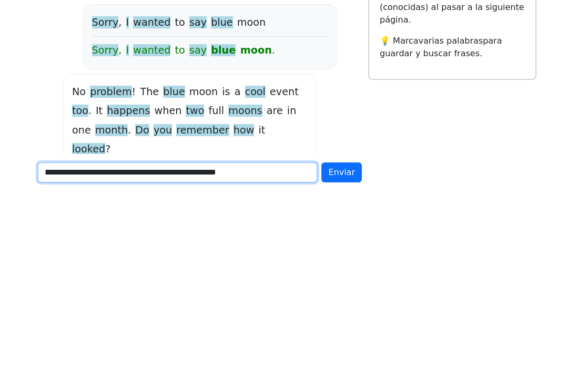
type input "**********"
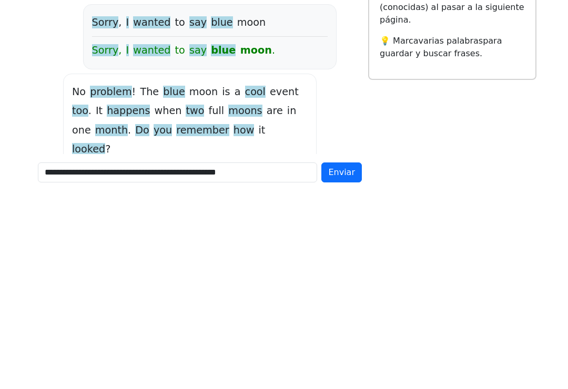
click at [344, 366] on span "Enviar" at bounding box center [341, 371] width 27 height 10
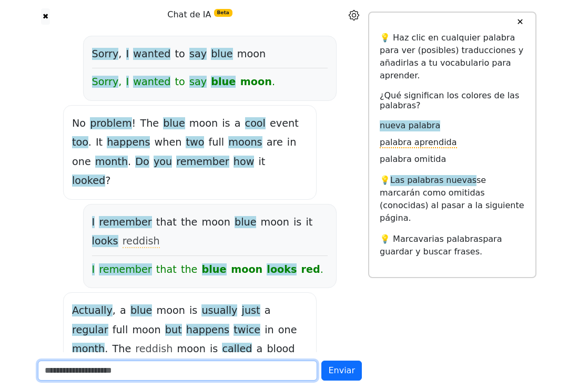
scroll to position [407, 0]
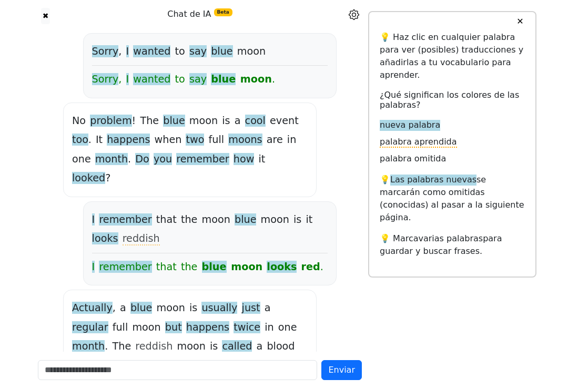
click at [352, 376] on span "Enviar" at bounding box center [341, 371] width 27 height 10
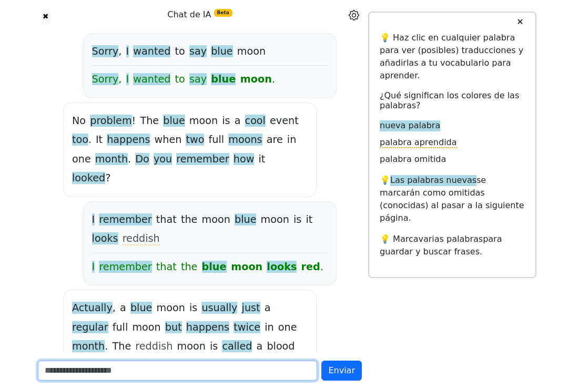
click at [278, 381] on input "text" at bounding box center [177, 371] width 279 height 20
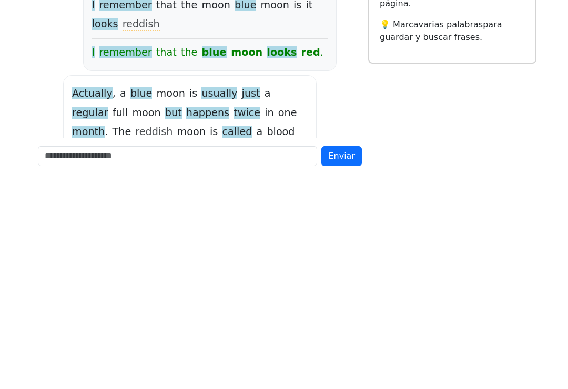
click at [343, 366] on span "Enviar" at bounding box center [341, 371] width 27 height 10
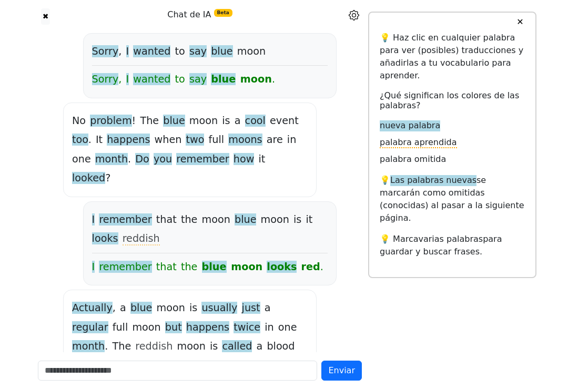
click at [340, 376] on span "Enviar" at bounding box center [341, 371] width 27 height 10
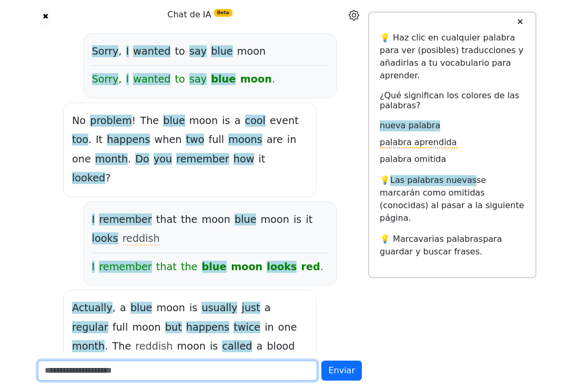
click at [263, 381] on input "text" at bounding box center [177, 371] width 279 height 20
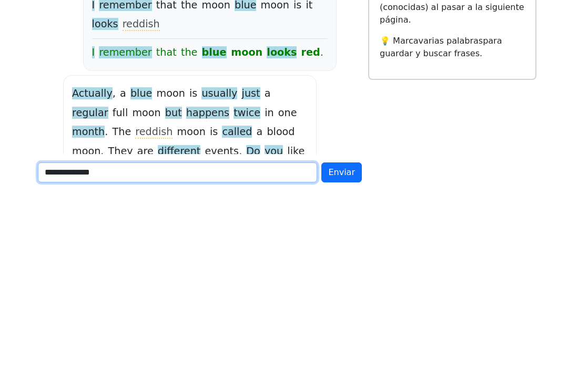
type input "**********"
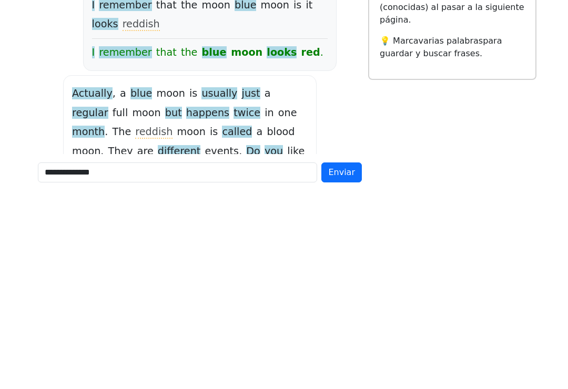
click at [342, 366] on span "Enviar" at bounding box center [341, 371] width 27 height 10
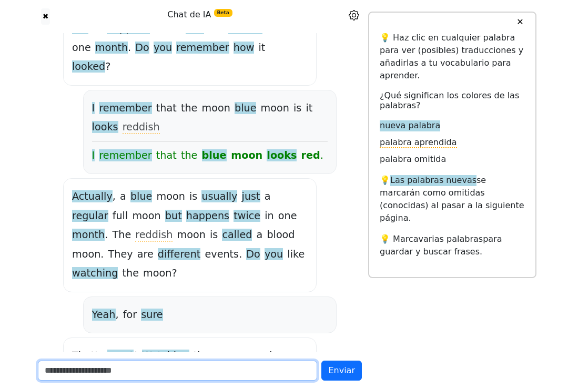
scroll to position [528, 0]
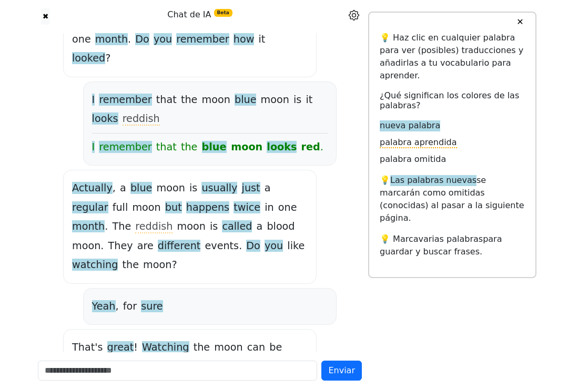
click at [270, 361] on span "spot" at bounding box center [281, 367] width 22 height 13
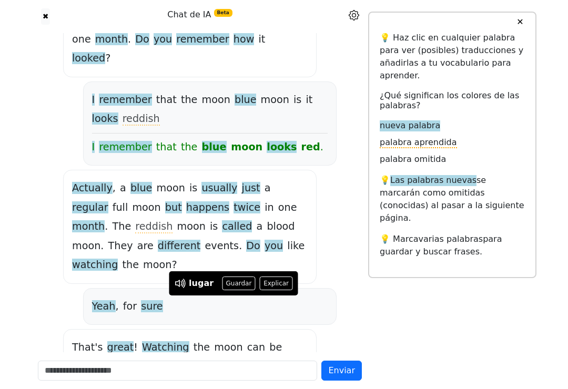
click at [181, 285] on icon at bounding box center [178, 283] width 7 height 7
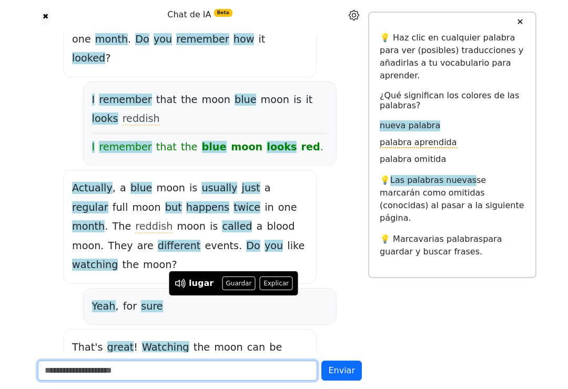
click at [267, 381] on input "text" at bounding box center [177, 371] width 279 height 20
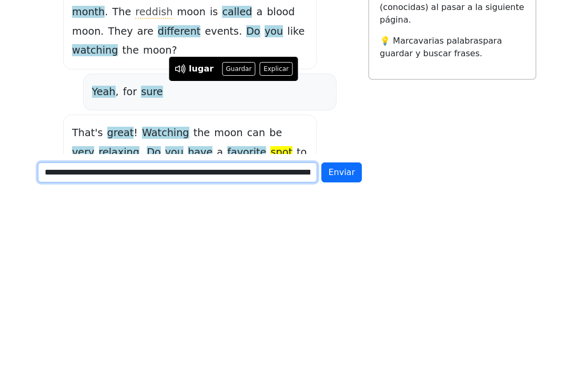
type input "**********"
click at [342, 366] on span "Enviar" at bounding box center [341, 371] width 27 height 10
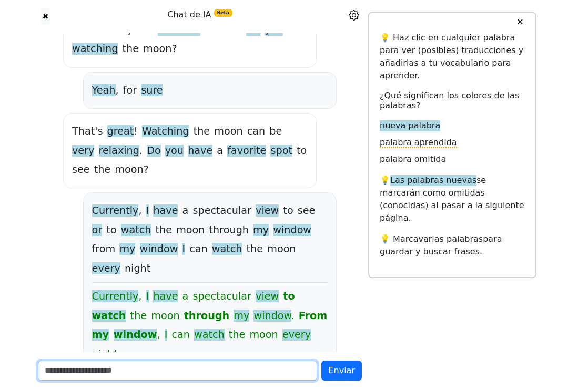
scroll to position [751, 0]
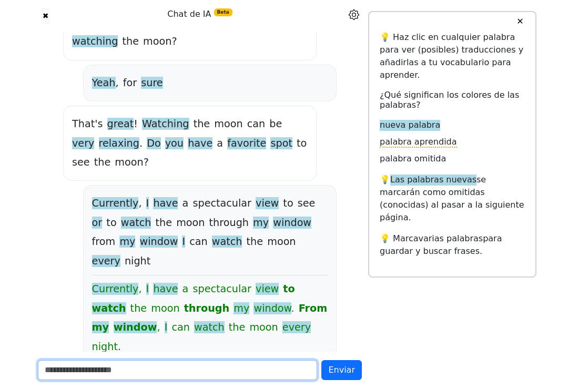
click at [282, 381] on input "text" at bounding box center [177, 371] width 279 height 20
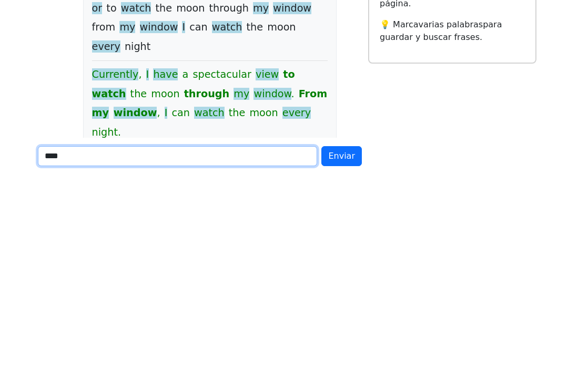
scroll to position [767, 0]
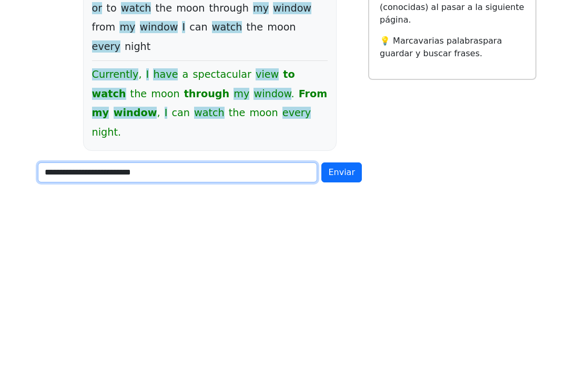
type input "**********"
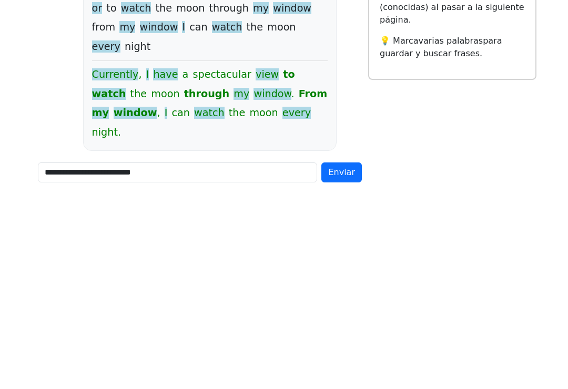
click at [341, 366] on span "Enviar" at bounding box center [341, 371] width 27 height 10
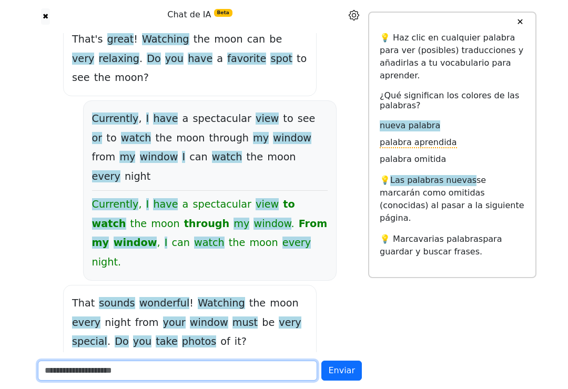
scroll to position [899, 0]
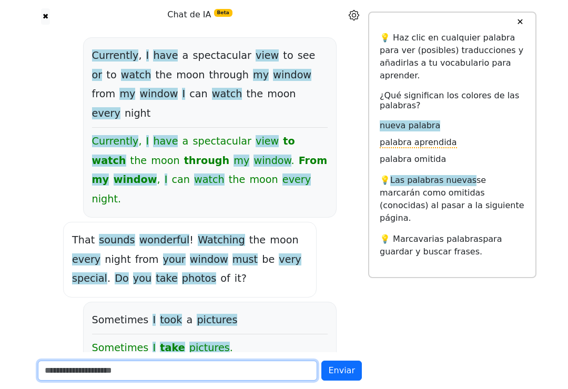
click at [276, 381] on input "text" at bounding box center [177, 371] width 279 height 20
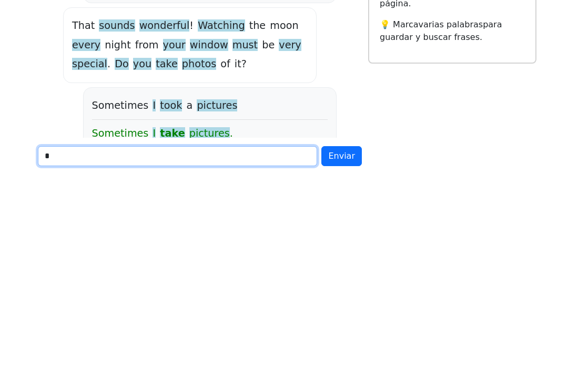
scroll to position [915, 0]
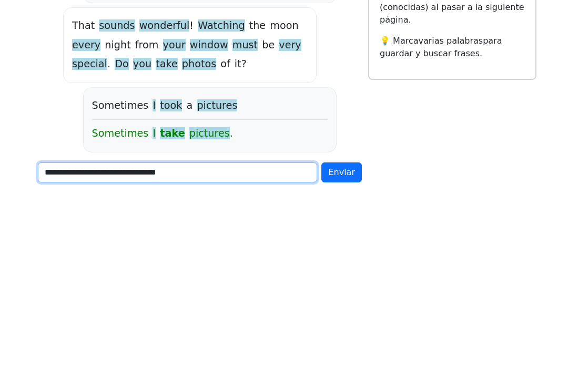
type input "**********"
click at [342, 366] on span "Enviar" at bounding box center [341, 371] width 27 height 10
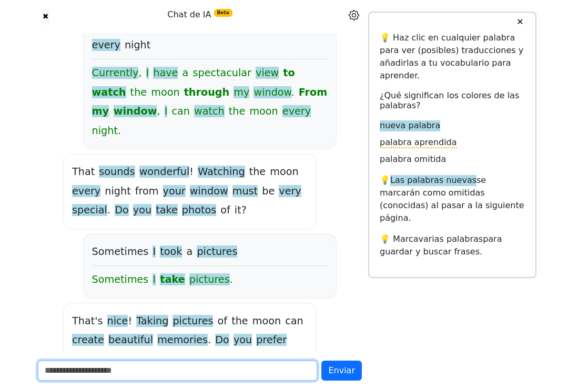
scroll to position [1028, 0]
